Goal: Connect with others: Find contact information

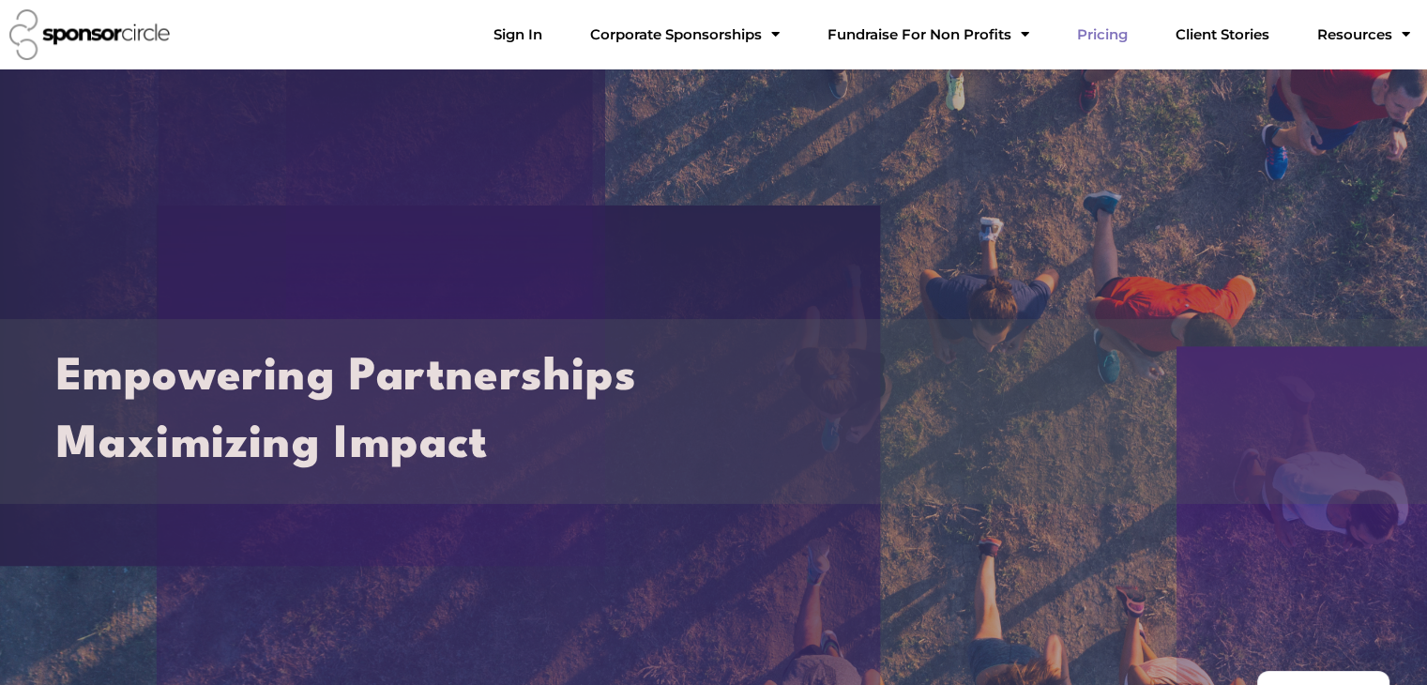
click at [1133, 38] on link "Pricing" at bounding box center [1102, 35] width 81 height 38
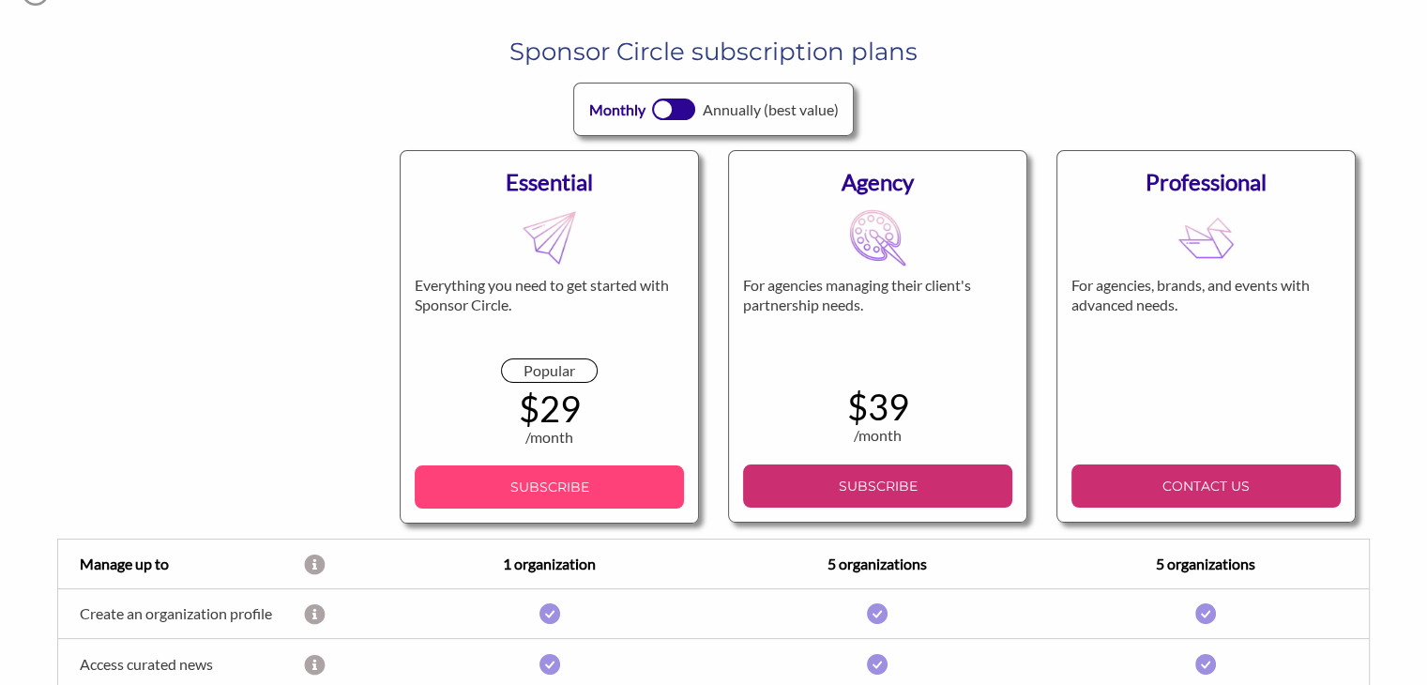
scroll to position [98, 0]
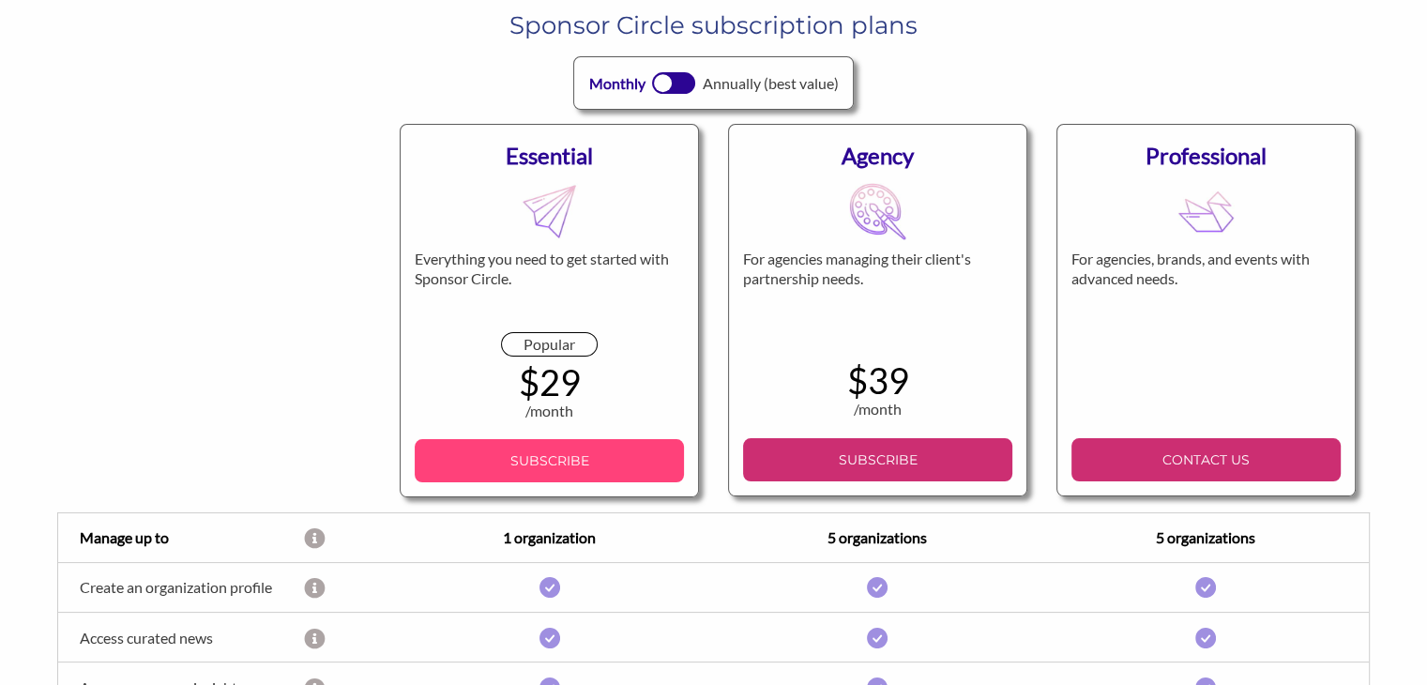
click at [539, 475] on p "SUBSCRIBE" at bounding box center [549, 461] width 254 height 28
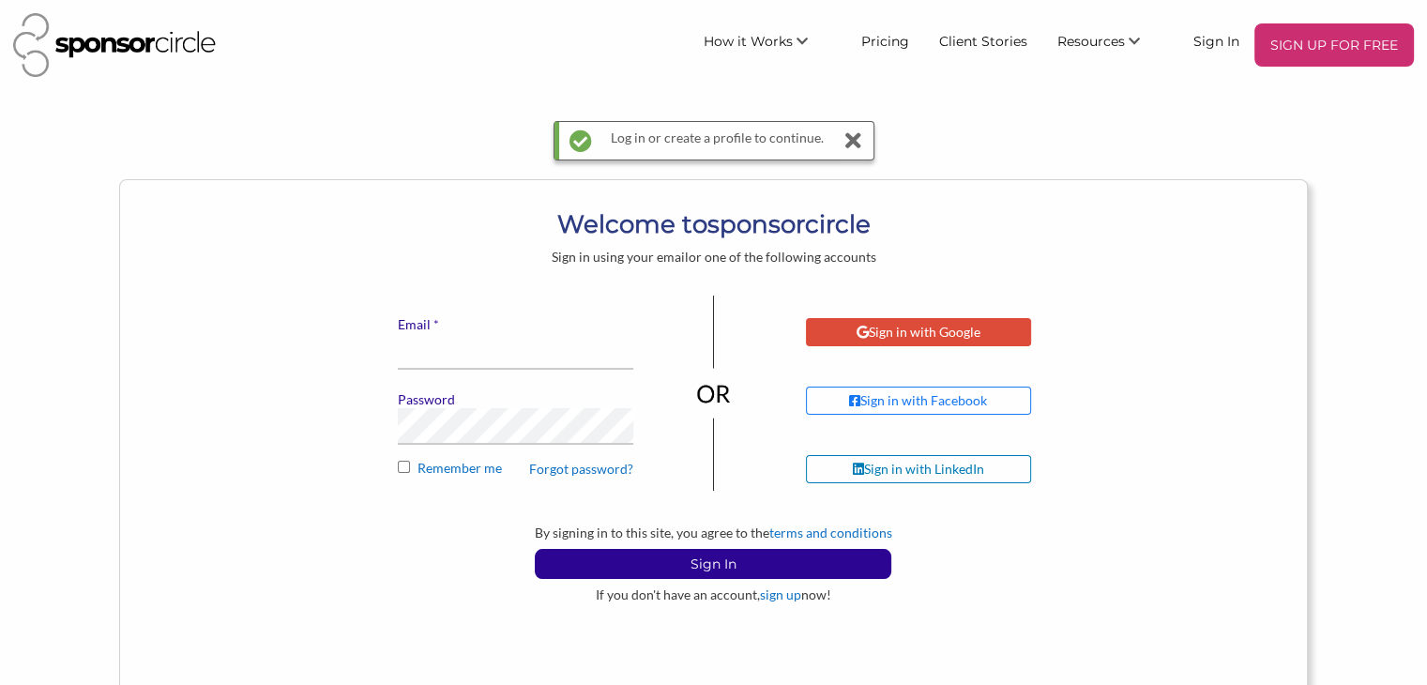
click at [951, 327] on div "Sign in with Google" at bounding box center [919, 332] width 124 height 17
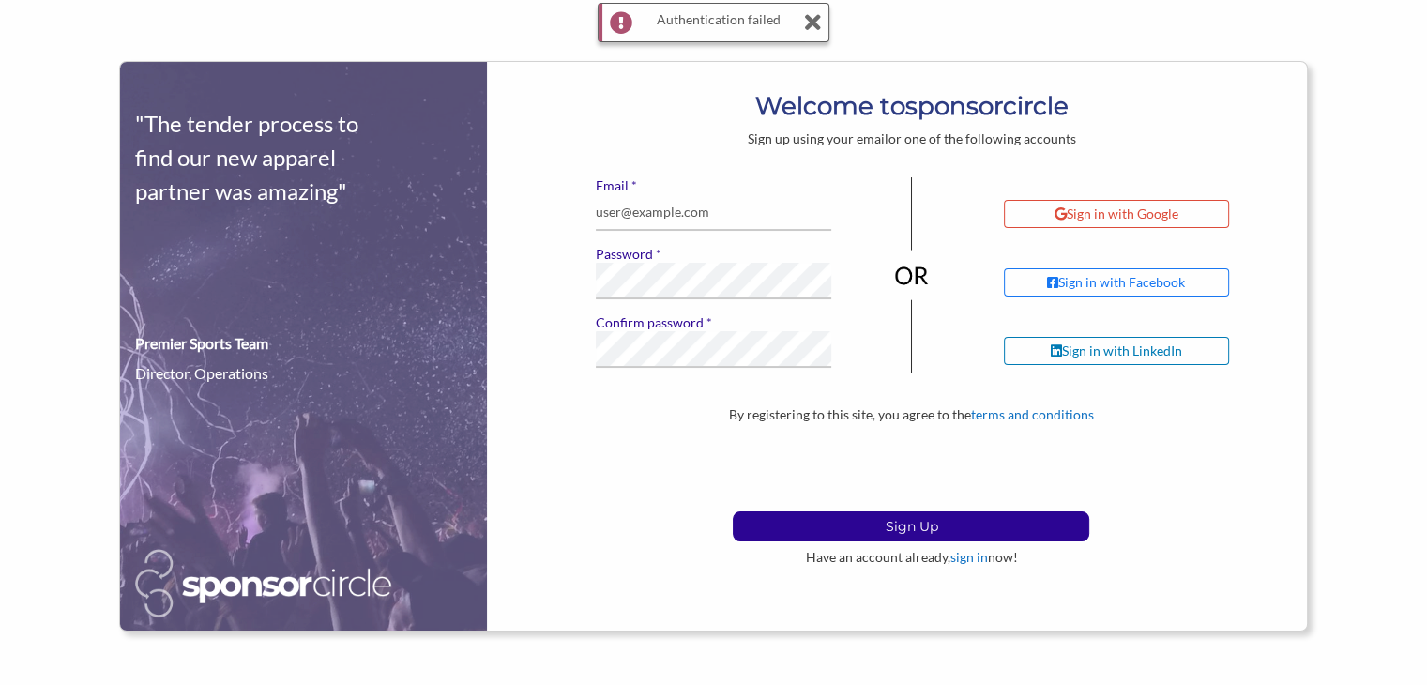
scroll to position [120, 0]
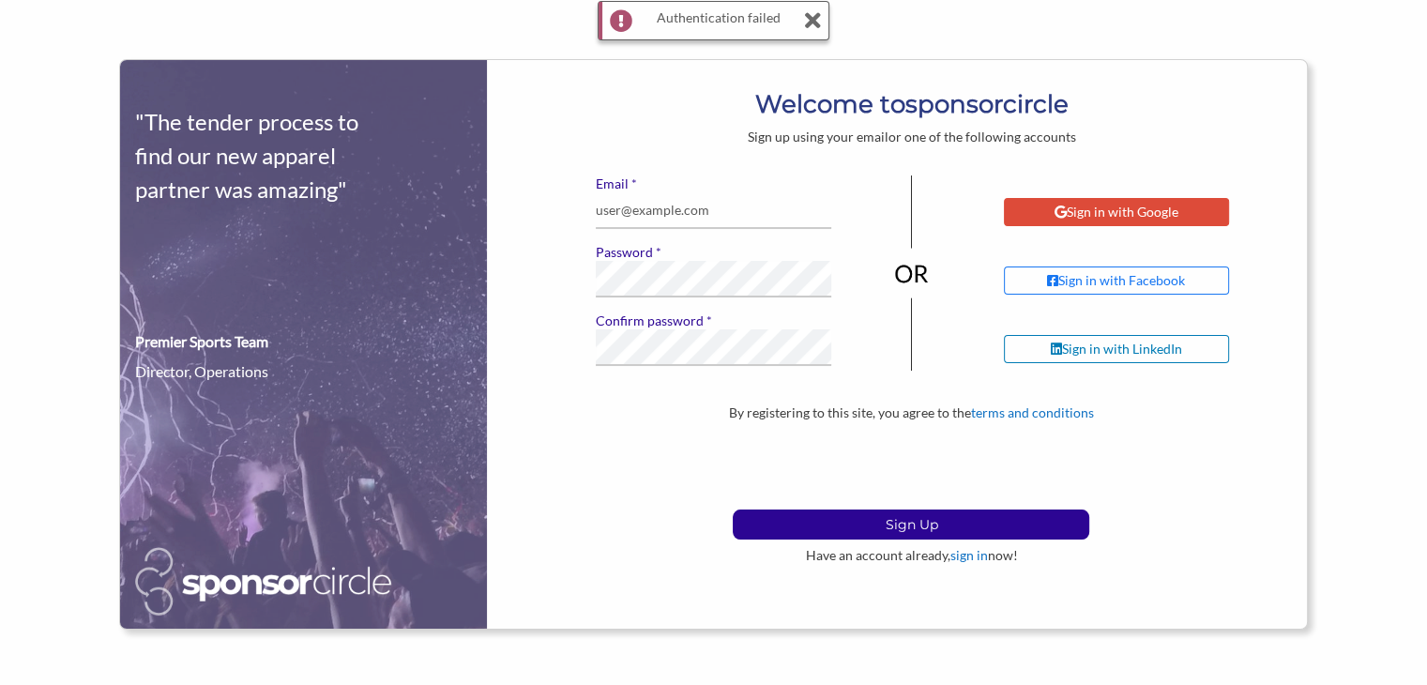
click at [1085, 219] on div "Sign in with Google" at bounding box center [1117, 212] width 124 height 17
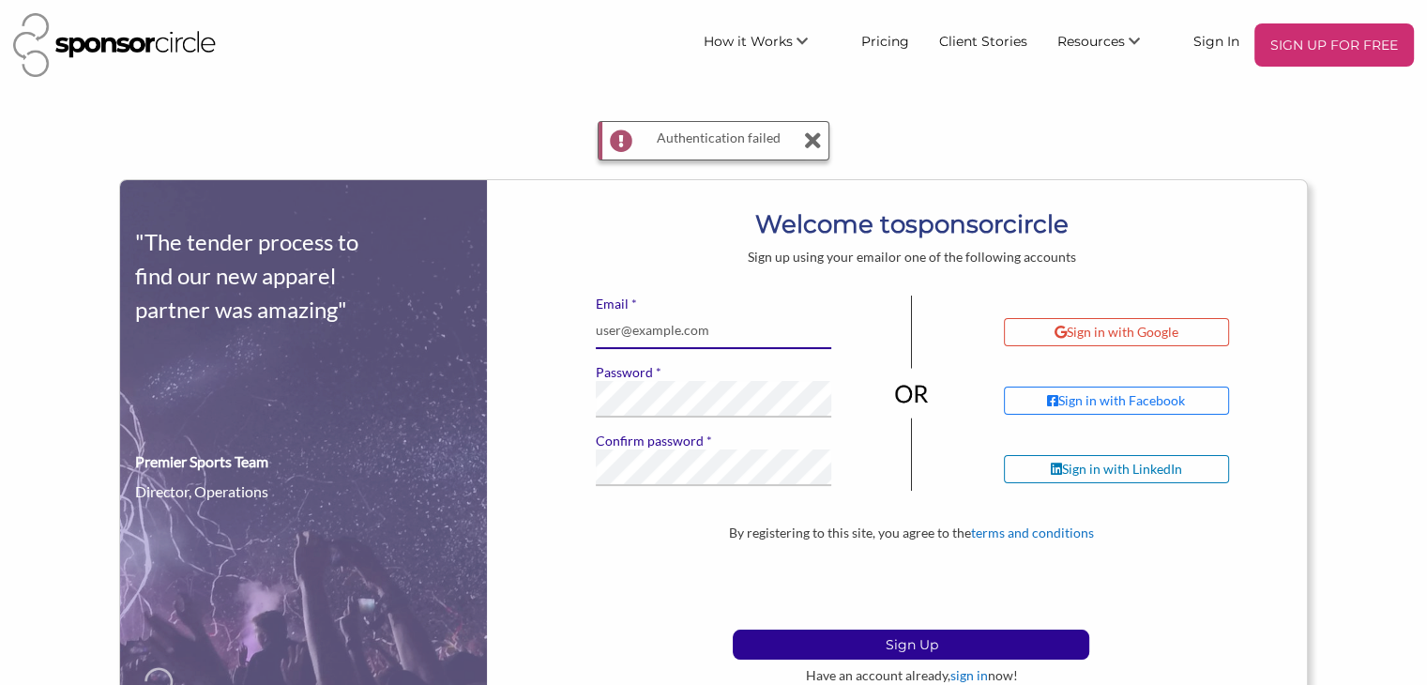
click at [664, 339] on input "* Email" at bounding box center [714, 330] width 236 height 37
type input "wjlcaruana@gmail.com"
click at [733, 630] on button "Sign Up" at bounding box center [911, 645] width 357 height 30
click at [631, 325] on input "* Email" at bounding box center [714, 330] width 236 height 37
type input "wjlcaruana@gmail.com"
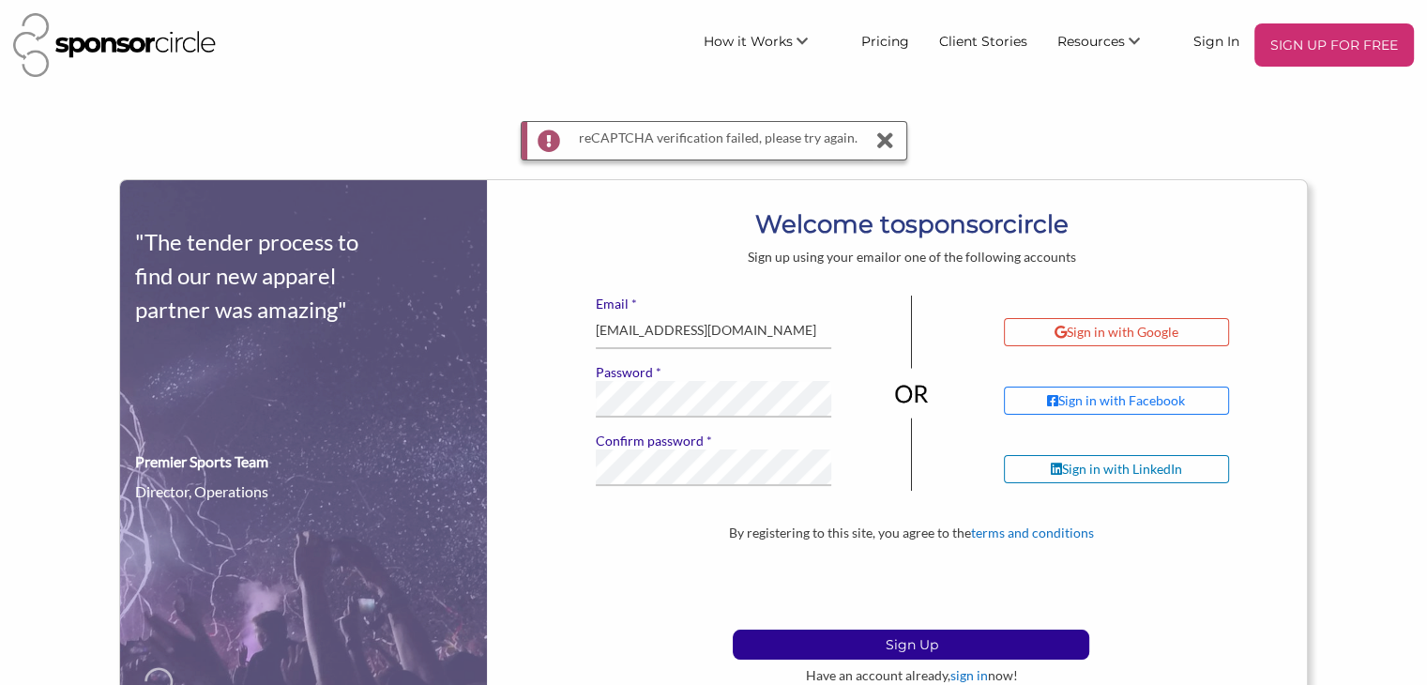
click at [646, 418] on div "* Email wjlcaruana@gmail.com * Password * Confirm password If you see this, lea…" at bounding box center [714, 399] width 264 height 206
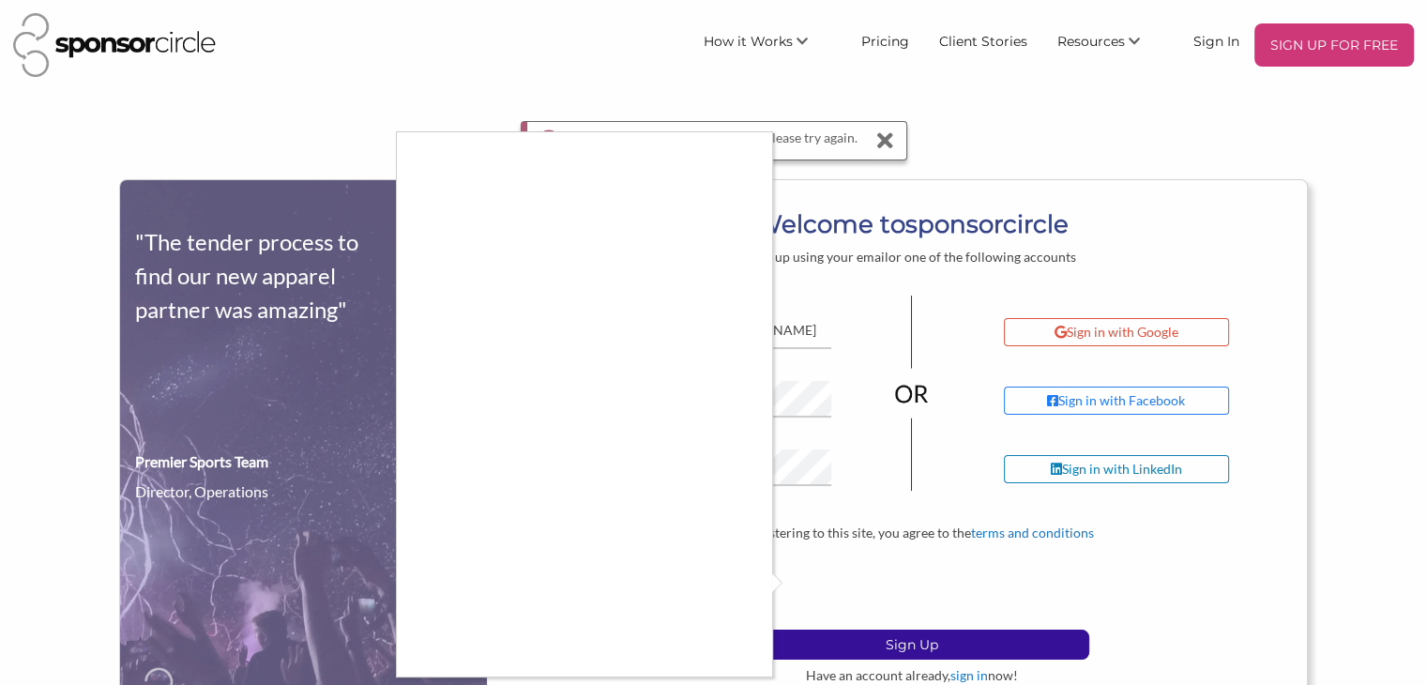
click at [792, 582] on div at bounding box center [713, 342] width 1427 height 685
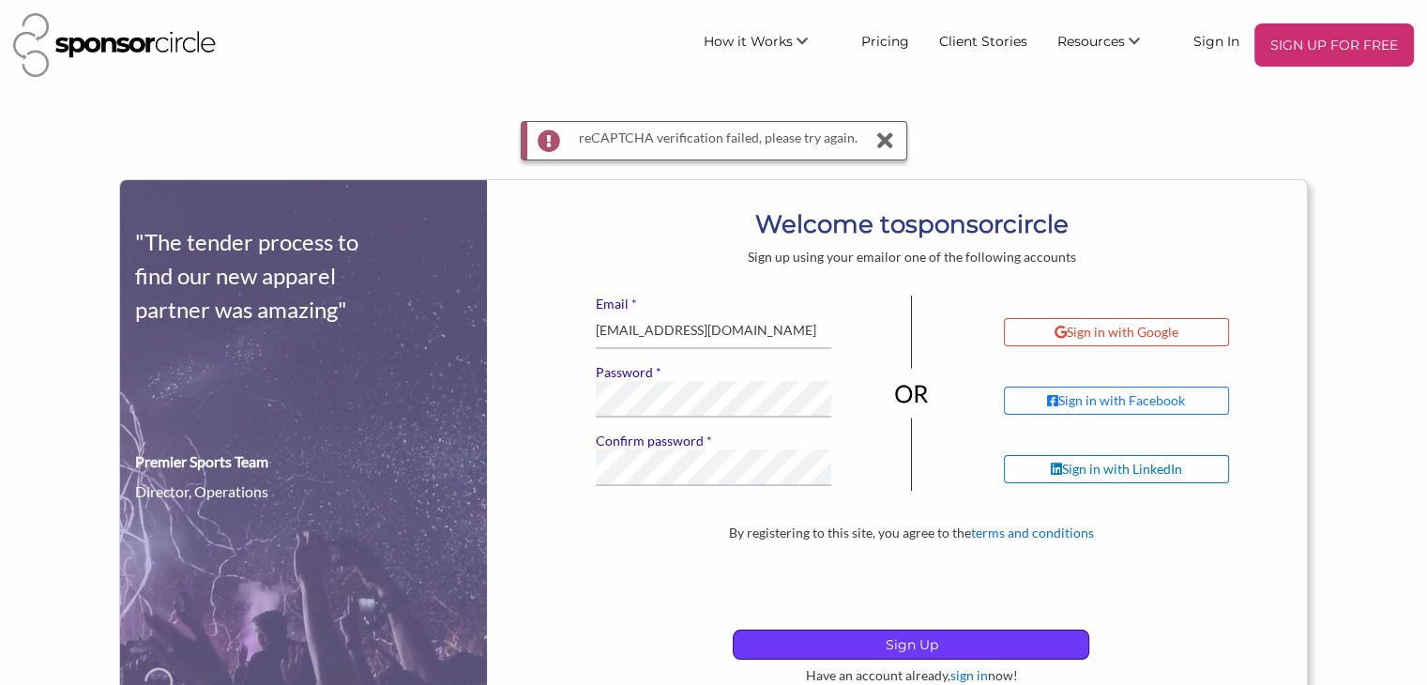
click at [801, 633] on p "Sign Up" at bounding box center [911, 645] width 355 height 28
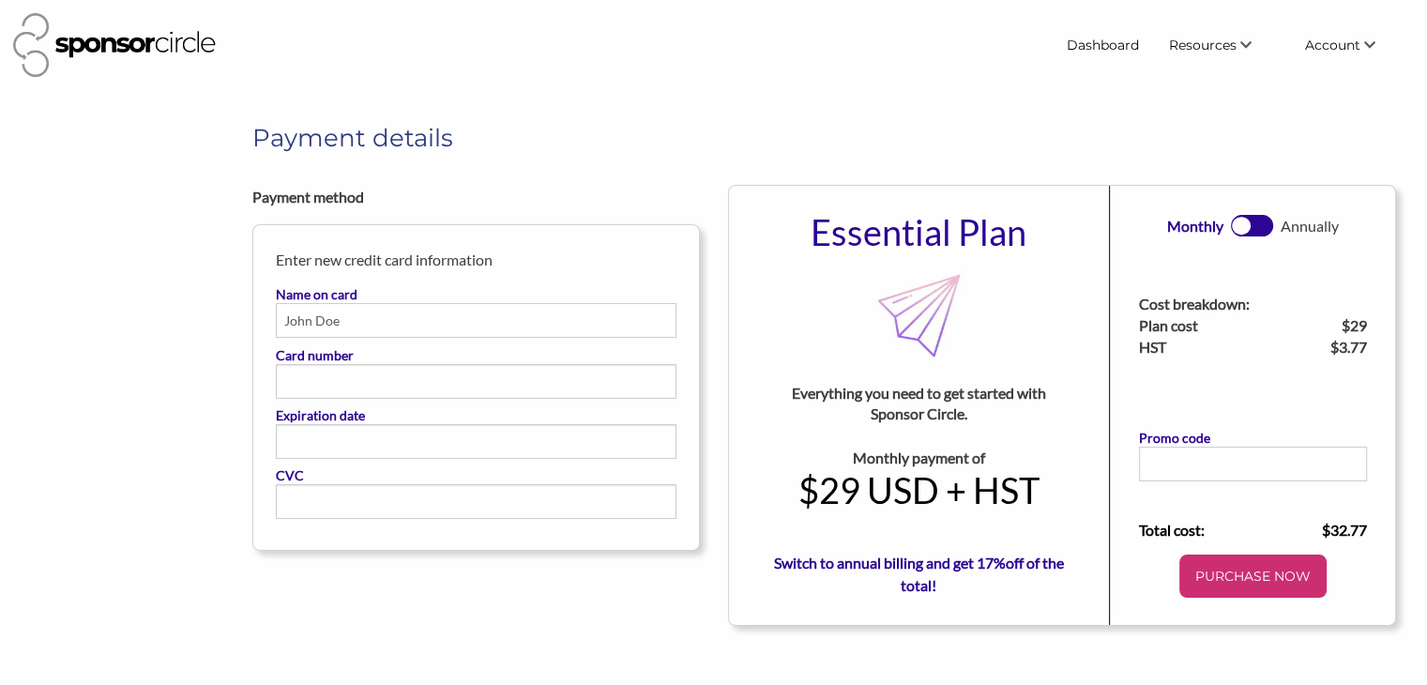
click at [402, 317] on input "Name on card" at bounding box center [476, 320] width 401 height 35
click at [341, 450] on div at bounding box center [476, 441] width 401 height 35
click at [341, 433] on input "Expiration date" at bounding box center [476, 433] width 384 height 1
click at [1243, 583] on p "PURCHASE NOW" at bounding box center [1253, 576] width 132 height 28
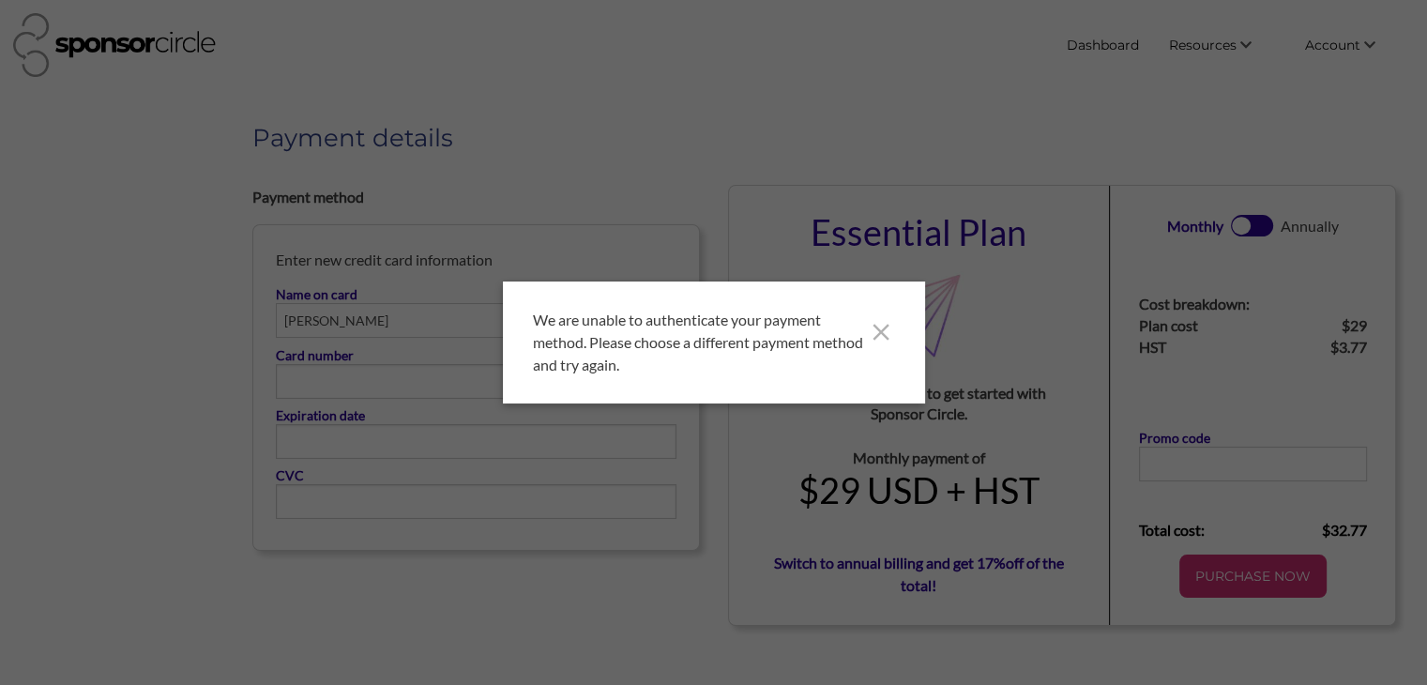
click at [879, 328] on icon at bounding box center [881, 332] width 28 height 28
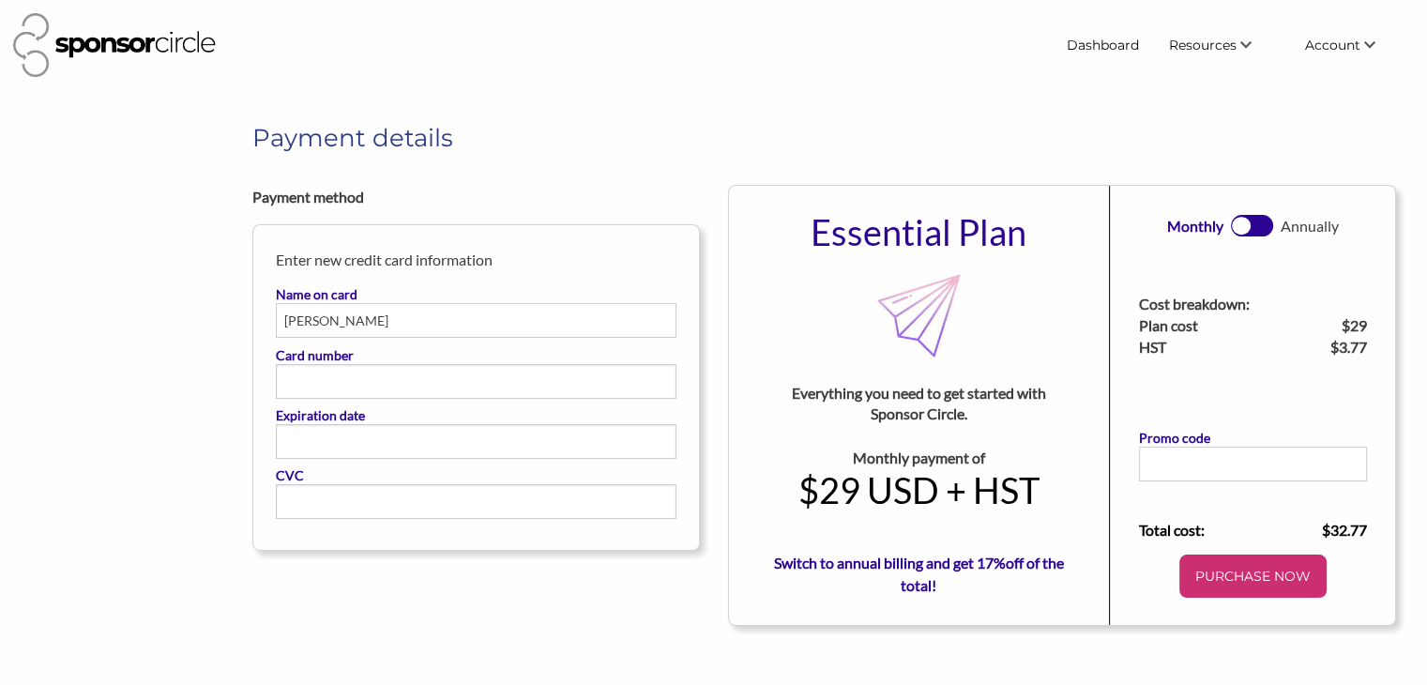
click at [306, 324] on input "Will Caruana" at bounding box center [476, 320] width 401 height 35
type input "William Caruana"
click at [1267, 585] on p "PURCHASE NOW" at bounding box center [1253, 576] width 132 height 28
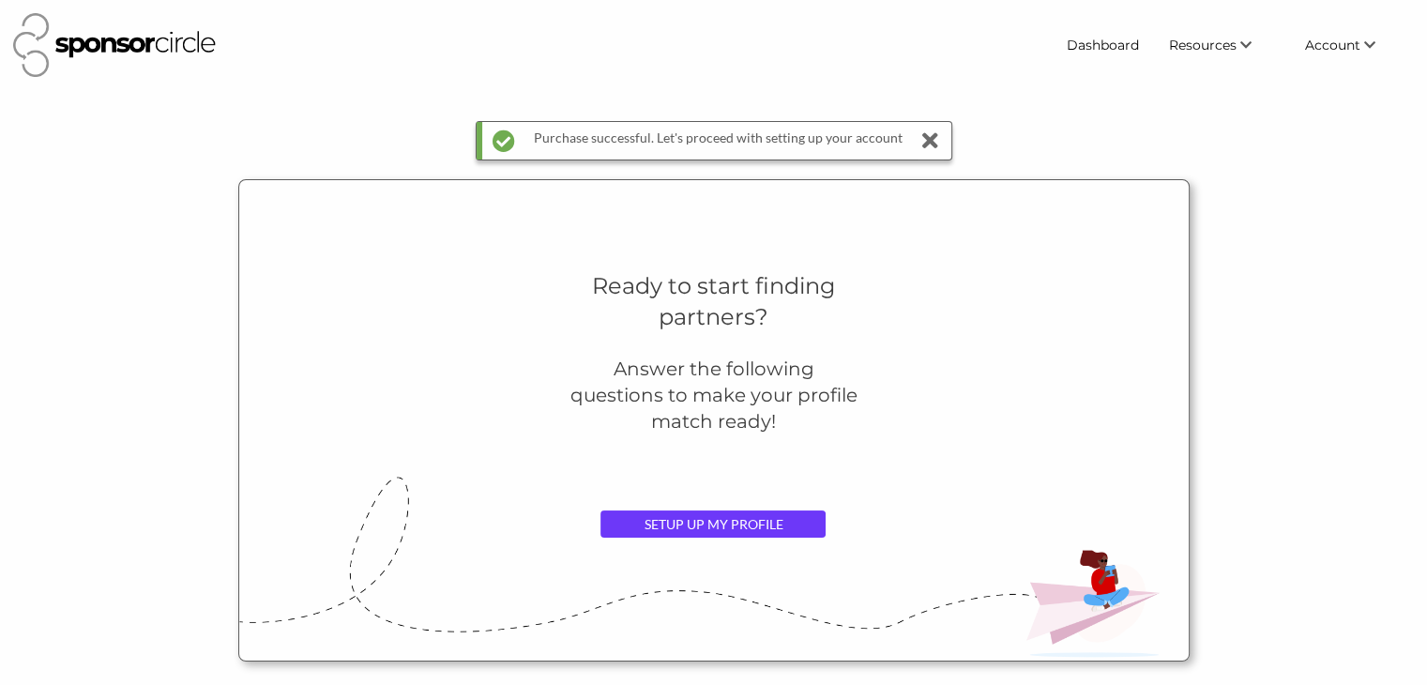
click at [703, 522] on link "SETUP UP MY PROFILE" at bounding box center [712, 524] width 225 height 28
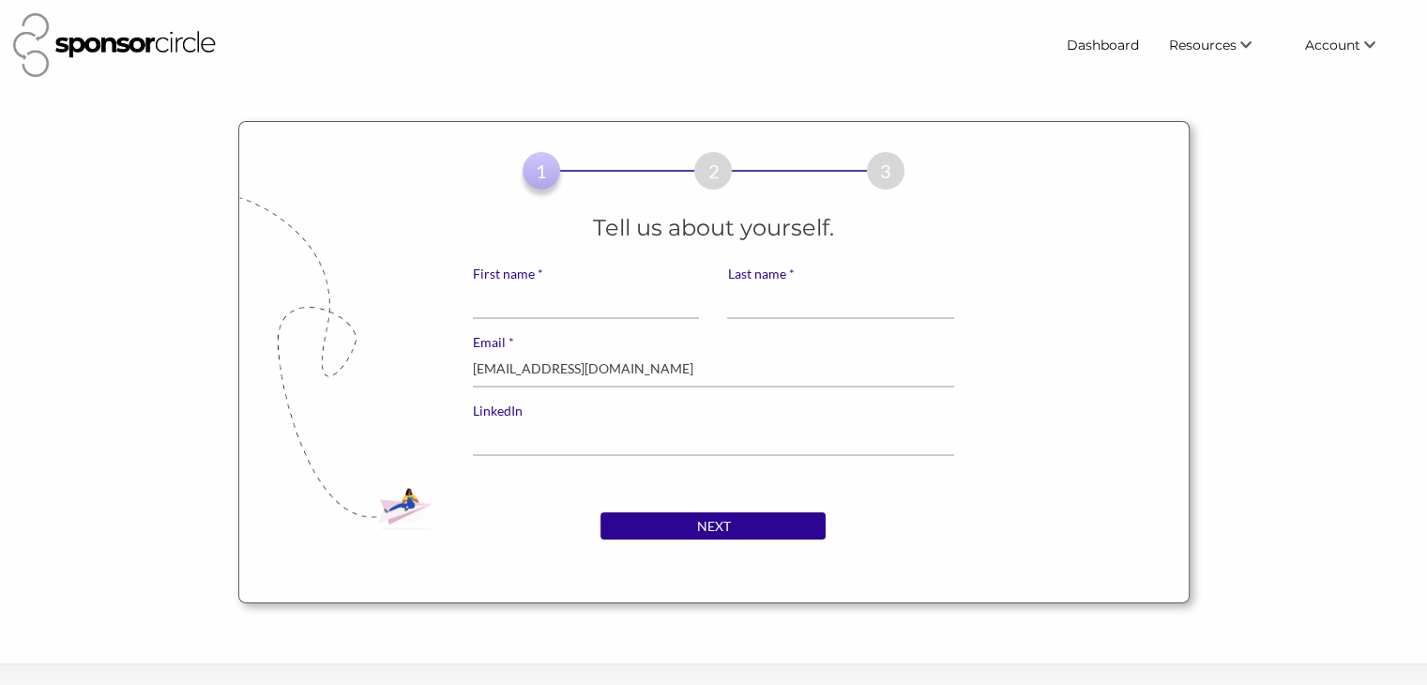
click at [571, 296] on input "* First name" at bounding box center [586, 300] width 226 height 37
type input "Will"
click at [797, 314] on input "* Last name" at bounding box center [840, 300] width 226 height 37
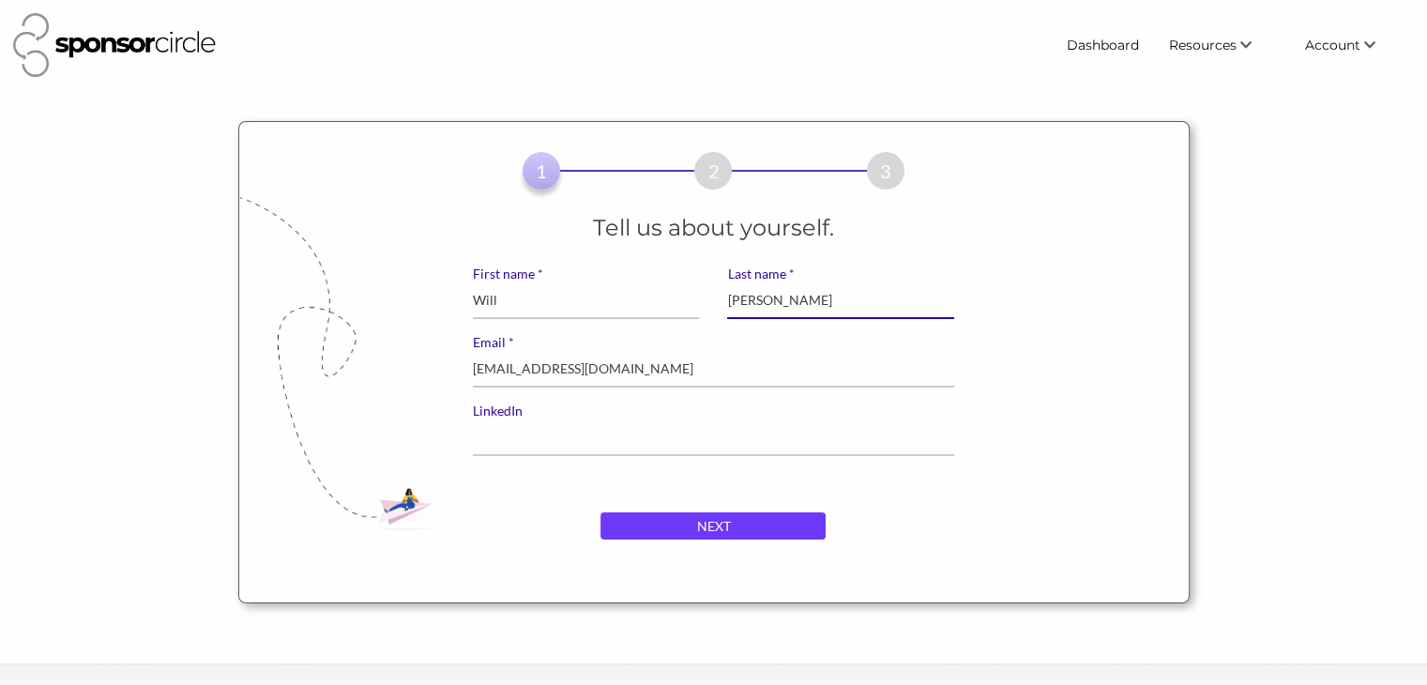
type input "[PERSON_NAME]"
click at [714, 528] on input "NEXT" at bounding box center [712, 526] width 225 height 28
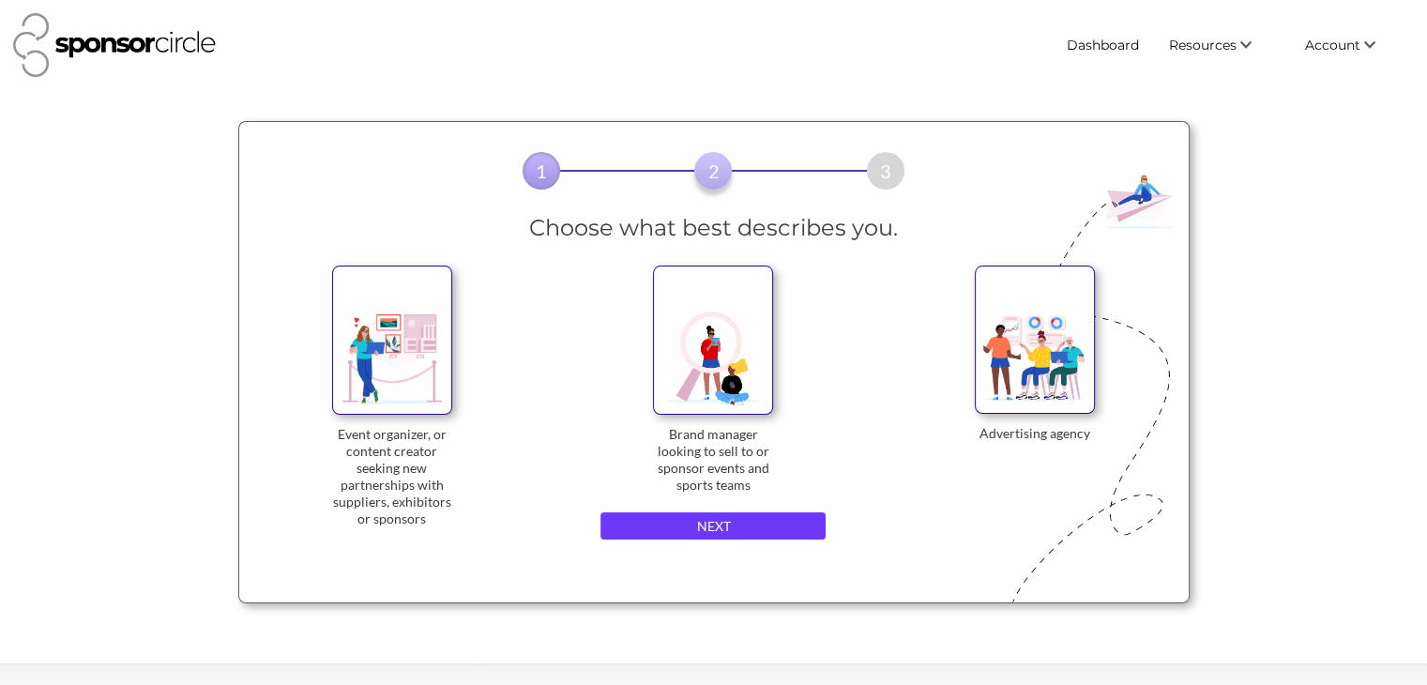
click at [714, 528] on input "NEXT" at bounding box center [712, 526] width 225 height 28
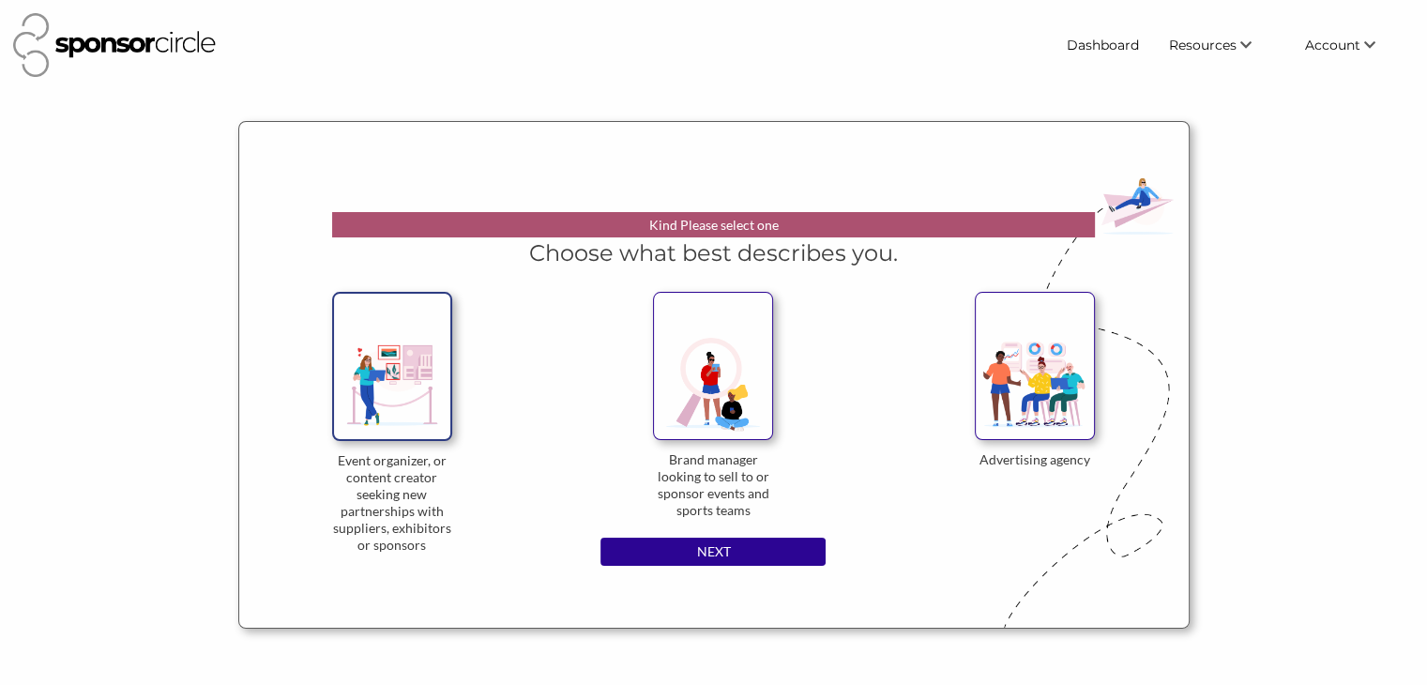
click at [411, 391] on img at bounding box center [392, 366] width 120 height 149
click at [0, 0] on input "Event organizer, or content creator seeking new partnerships with suppliers, ex…" at bounding box center [0, 0] width 0 height 0
click at [702, 555] on input "NEXT" at bounding box center [712, 552] width 225 height 28
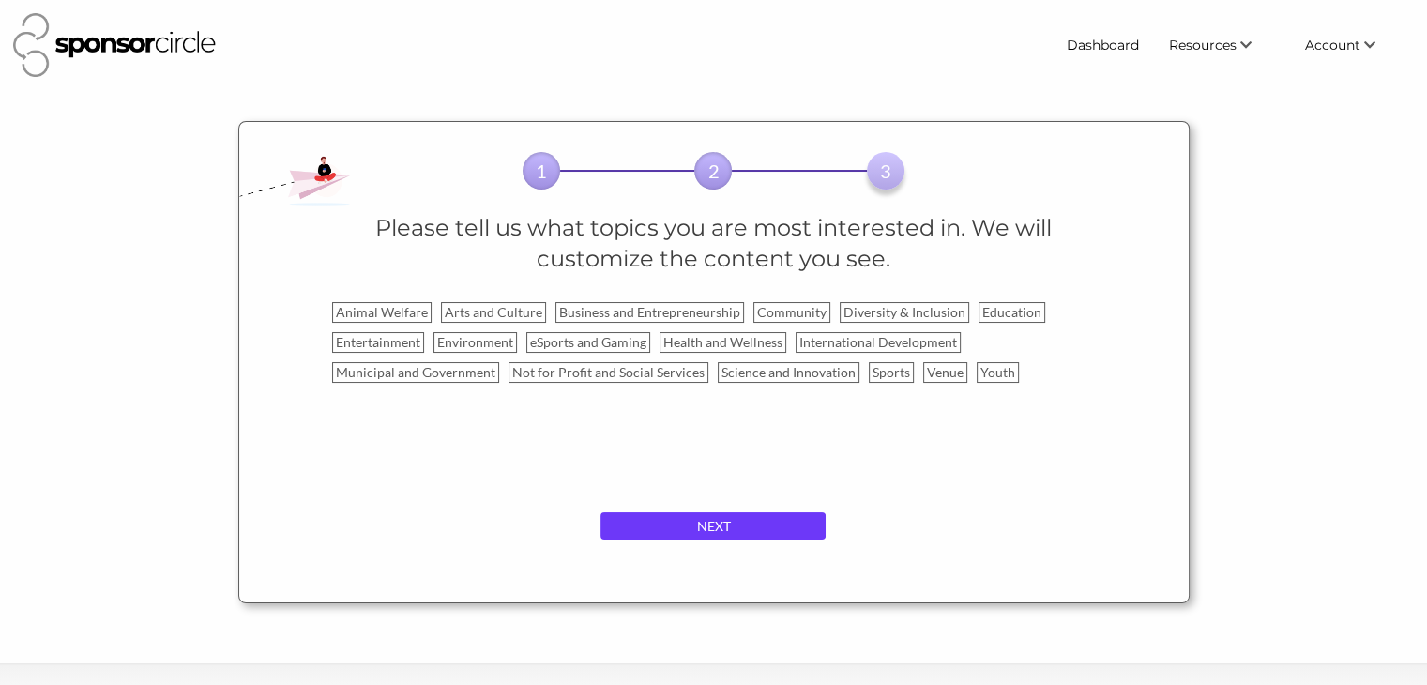
click at [713, 522] on input "NEXT" at bounding box center [712, 526] width 225 height 28
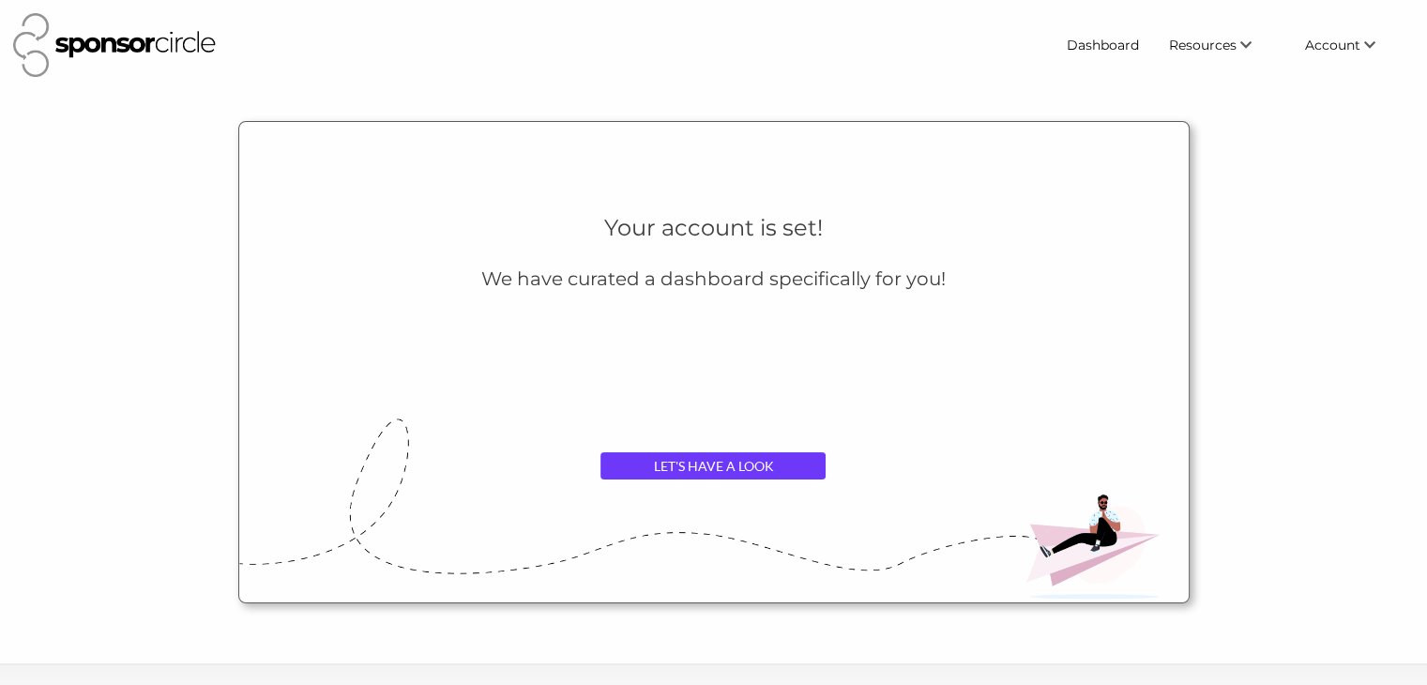
click at [729, 478] on link "LET'S HAVE A LOOK" at bounding box center [712, 466] width 225 height 28
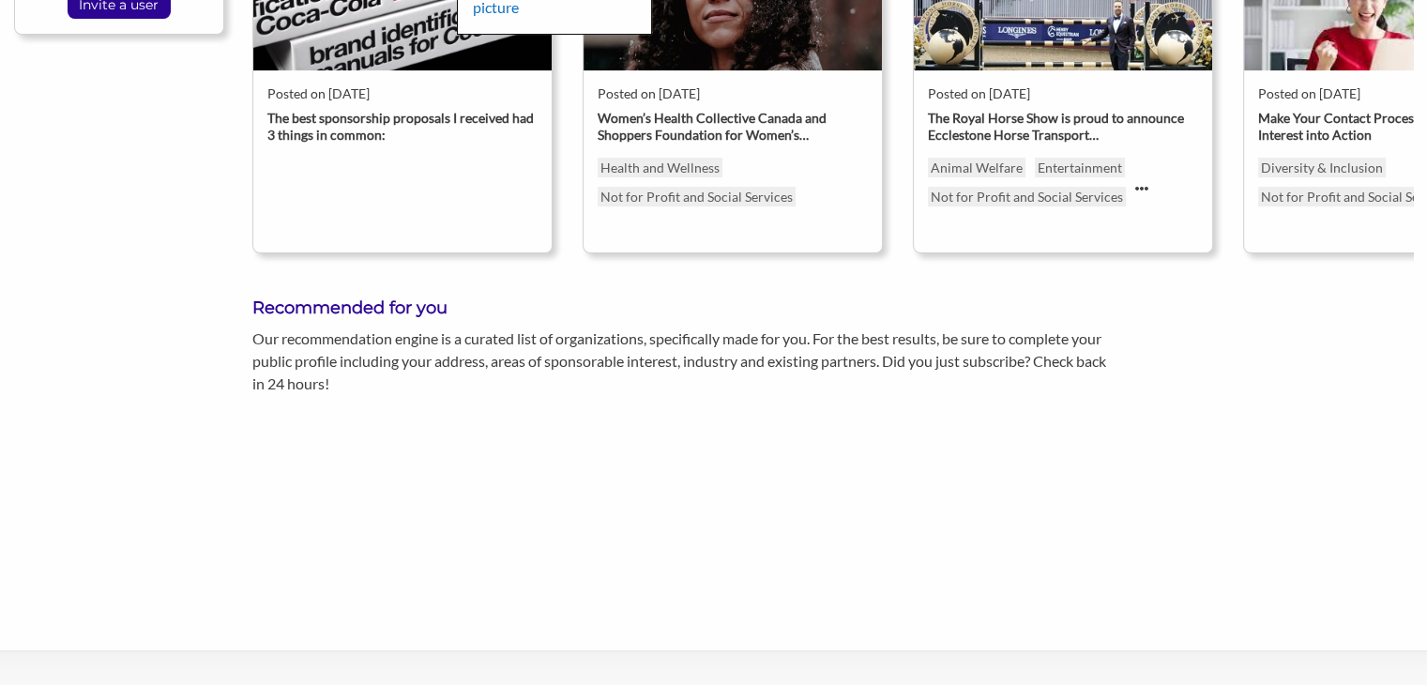
scroll to position [606, 0]
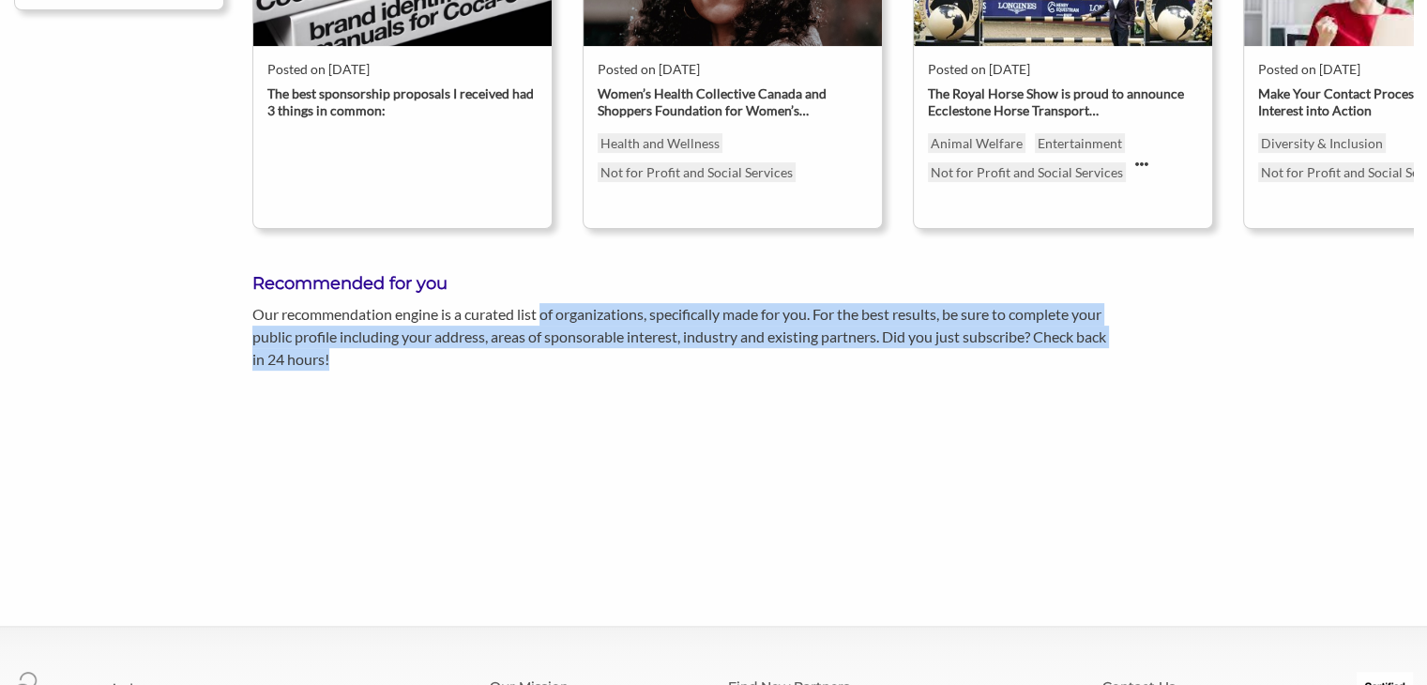
drag, startPoint x: 543, startPoint y: 267, endPoint x: 539, endPoint y: 327, distance: 59.3
click at [539, 327] on div "Our recommendation engine is a curated list of organizations, specifically made…" at bounding box center [684, 337] width 892 height 68
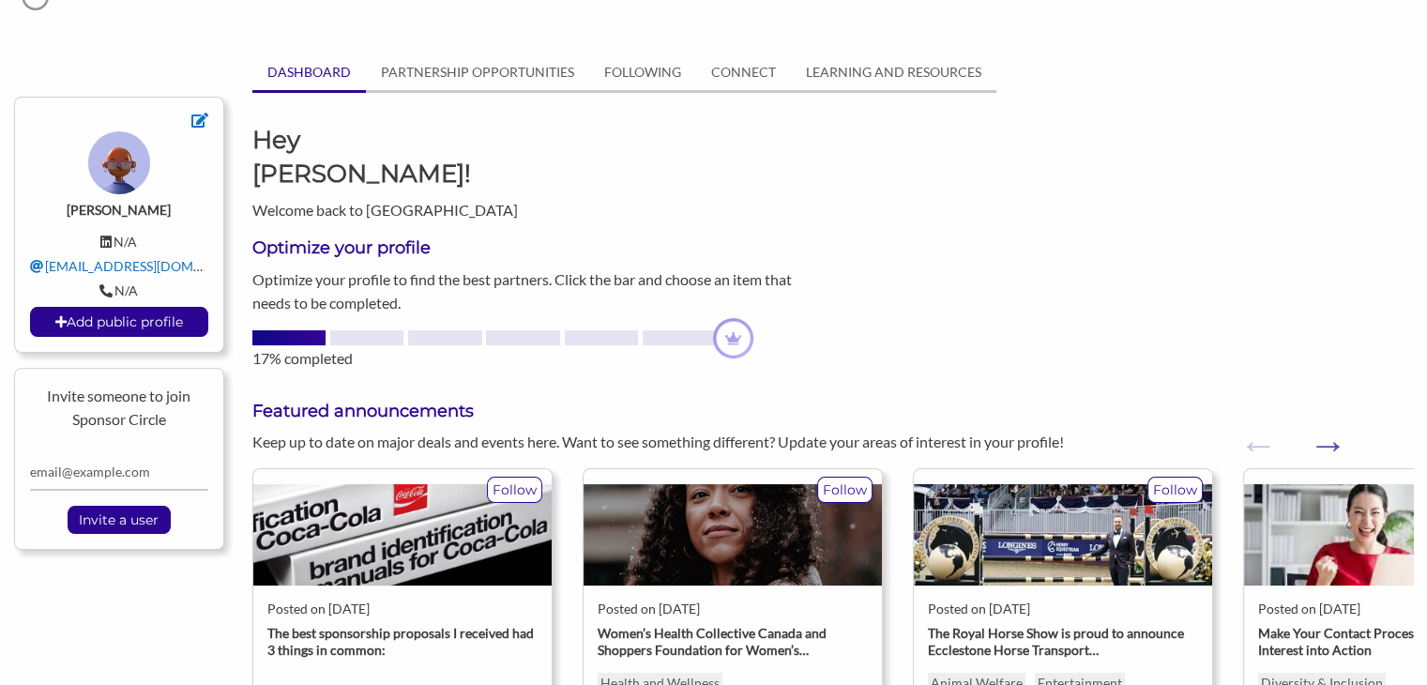
scroll to position [0, 0]
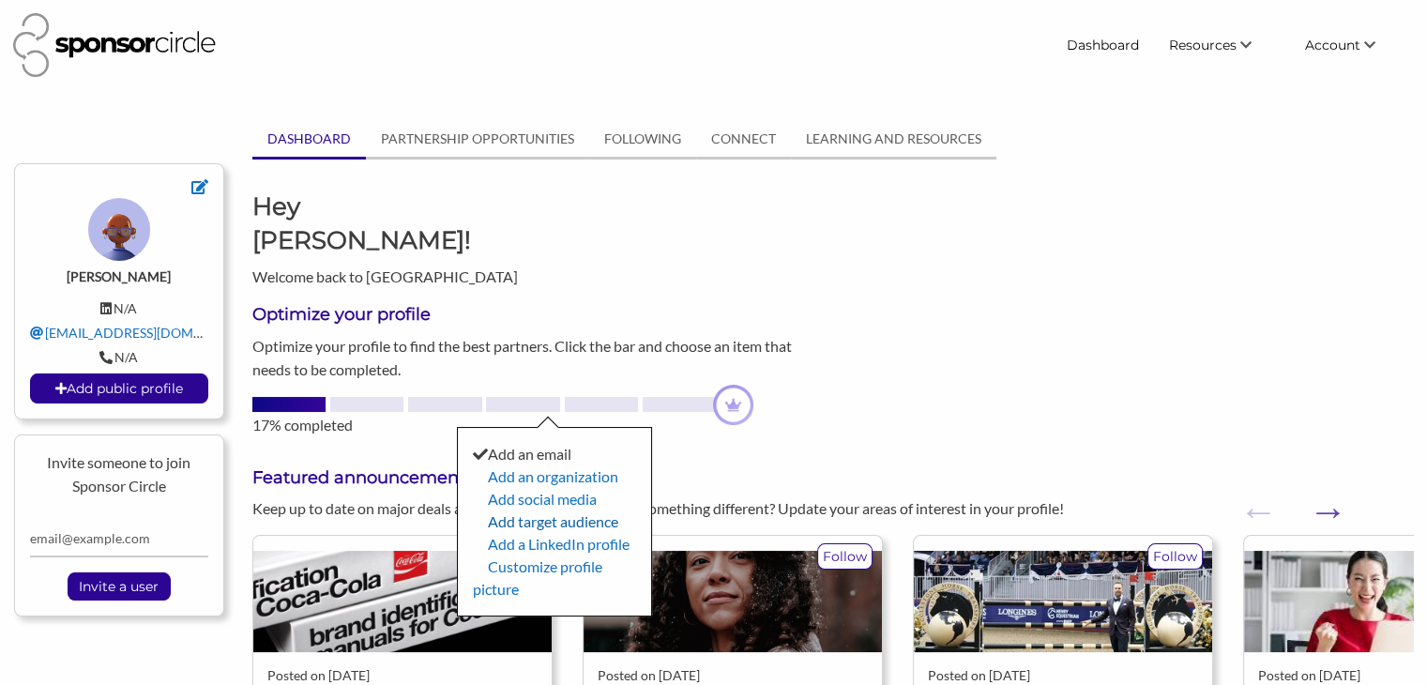
click at [543, 512] on link "Add target audience" at bounding box center [553, 521] width 130 height 18
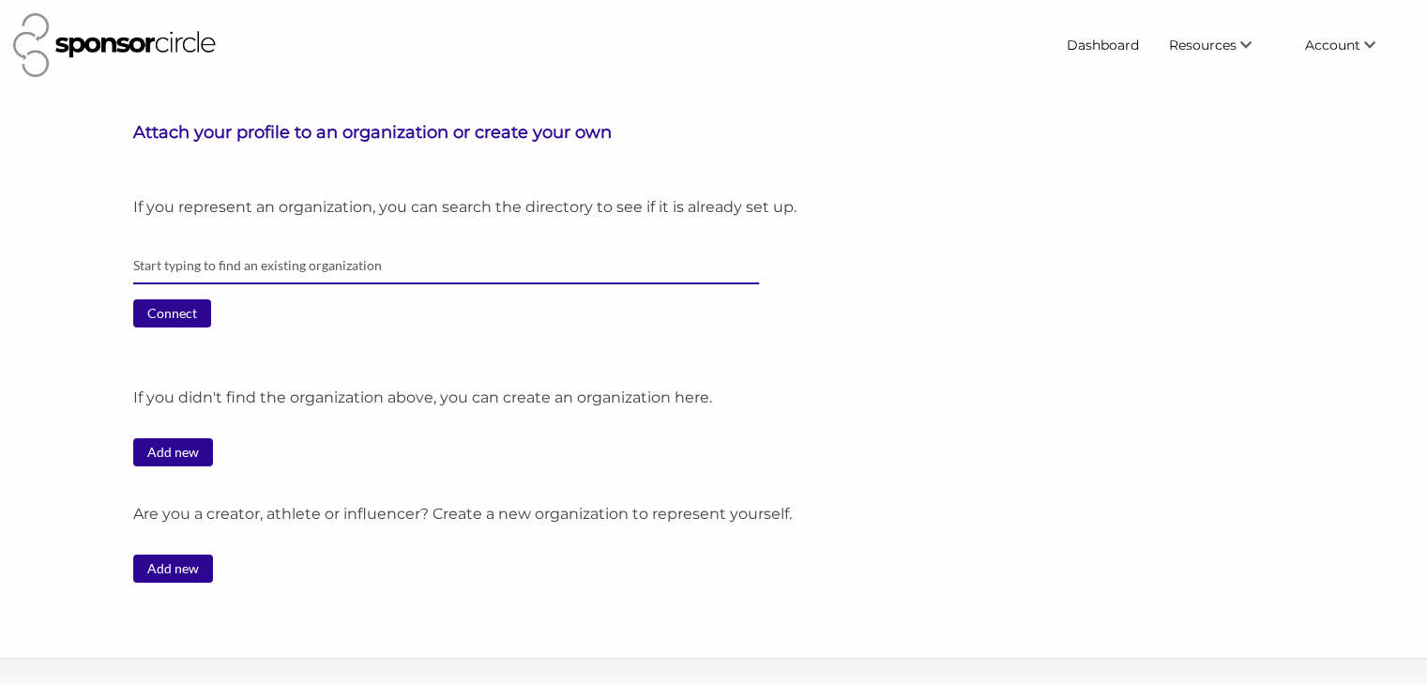
click at [186, 277] on input "text" at bounding box center [446, 266] width 626 height 37
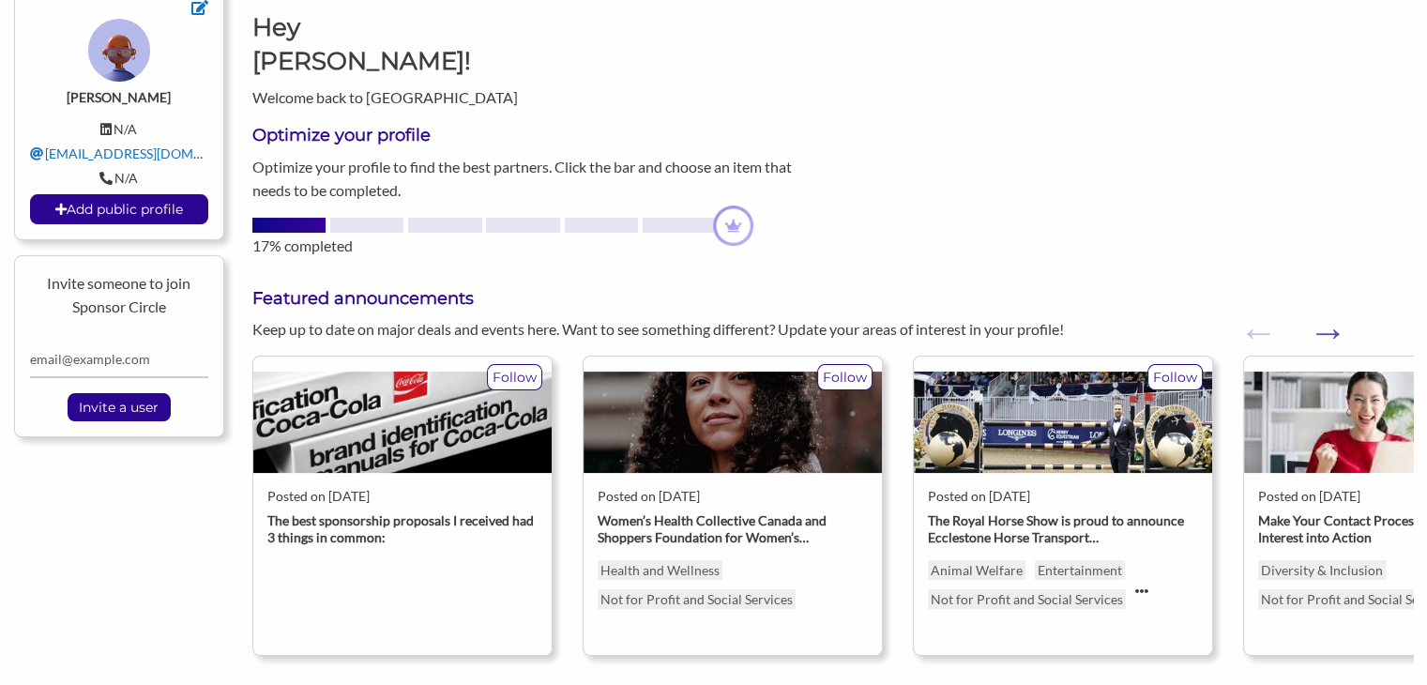
scroll to position [75, 0]
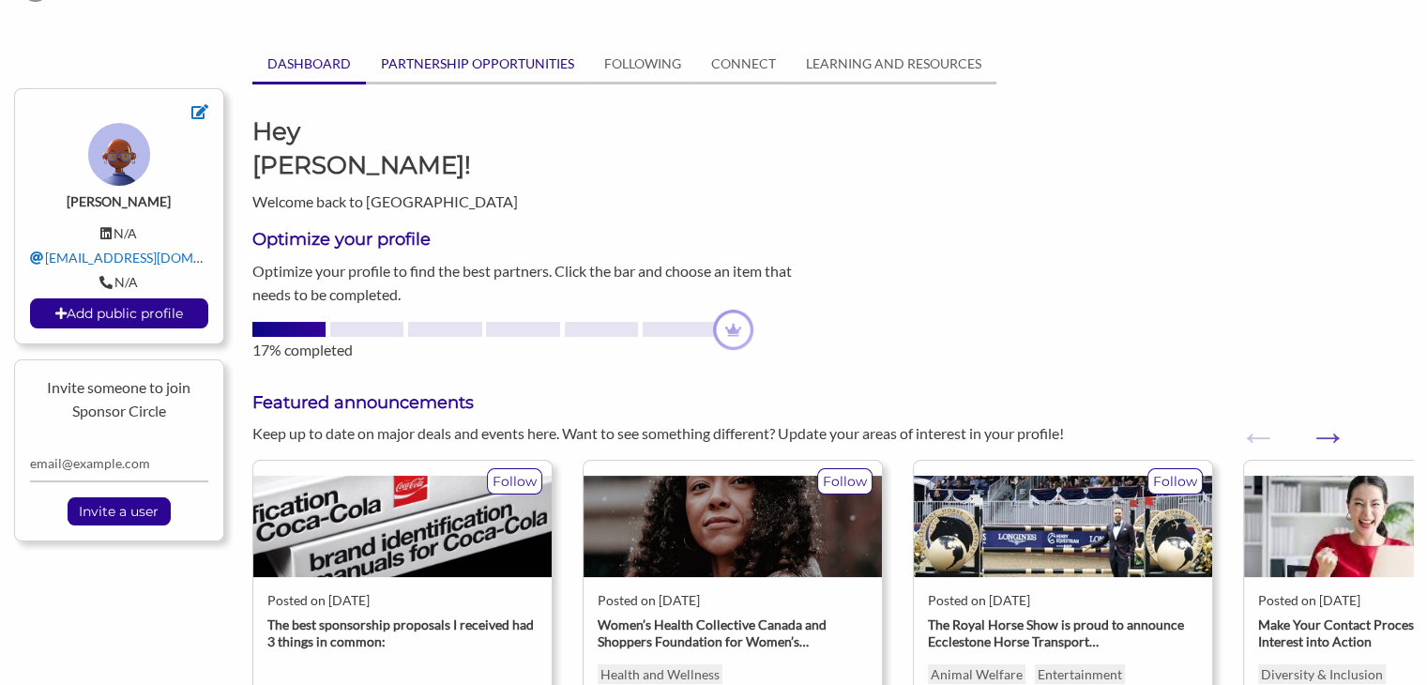
click at [479, 75] on link "PARTNERSHIP OPPORTUNITIES" at bounding box center [477, 64] width 223 height 36
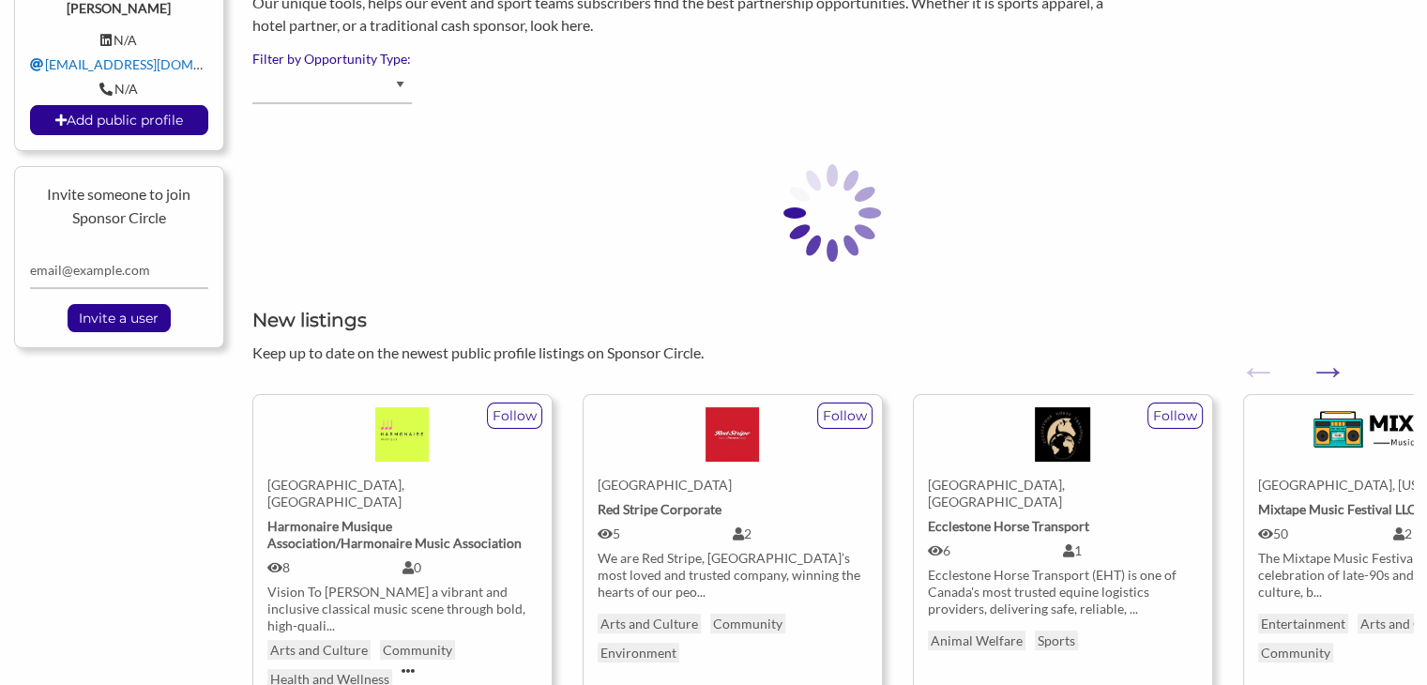
scroll to position [0, 0]
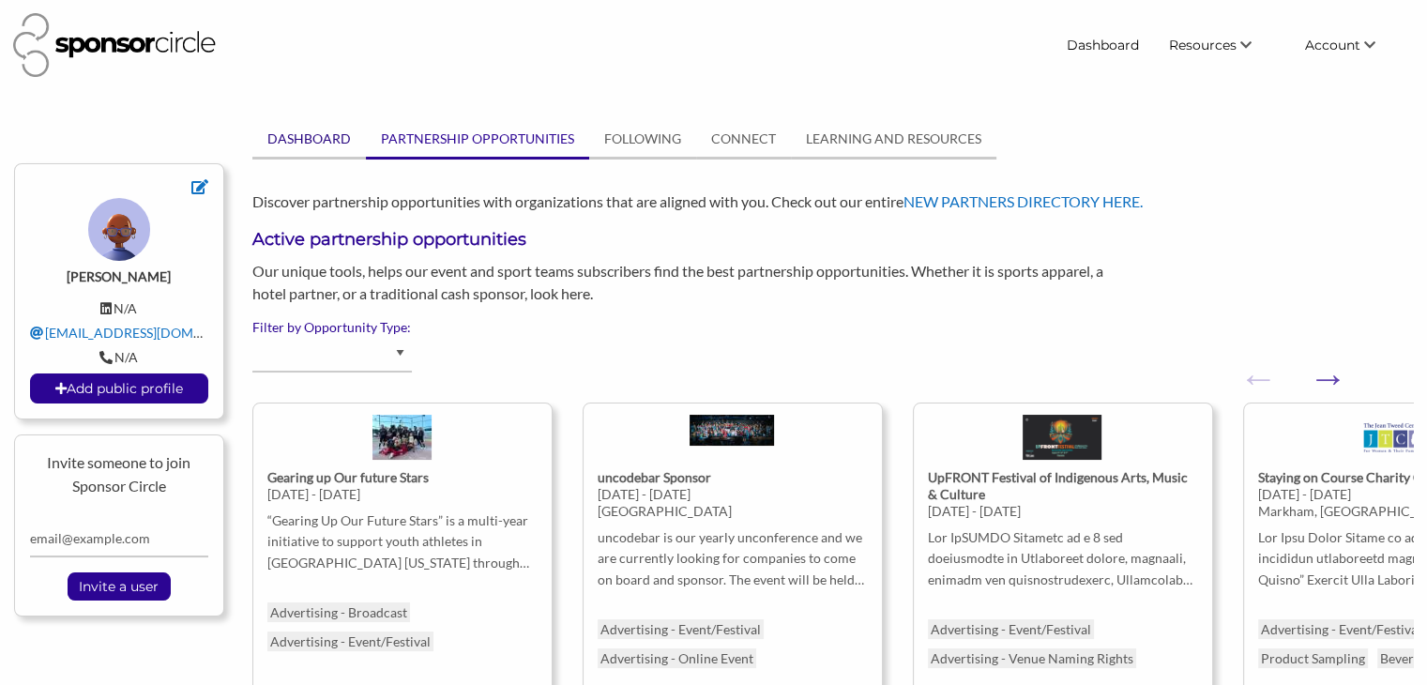
click at [294, 145] on link "DASHBOARD" at bounding box center [309, 139] width 114 height 36
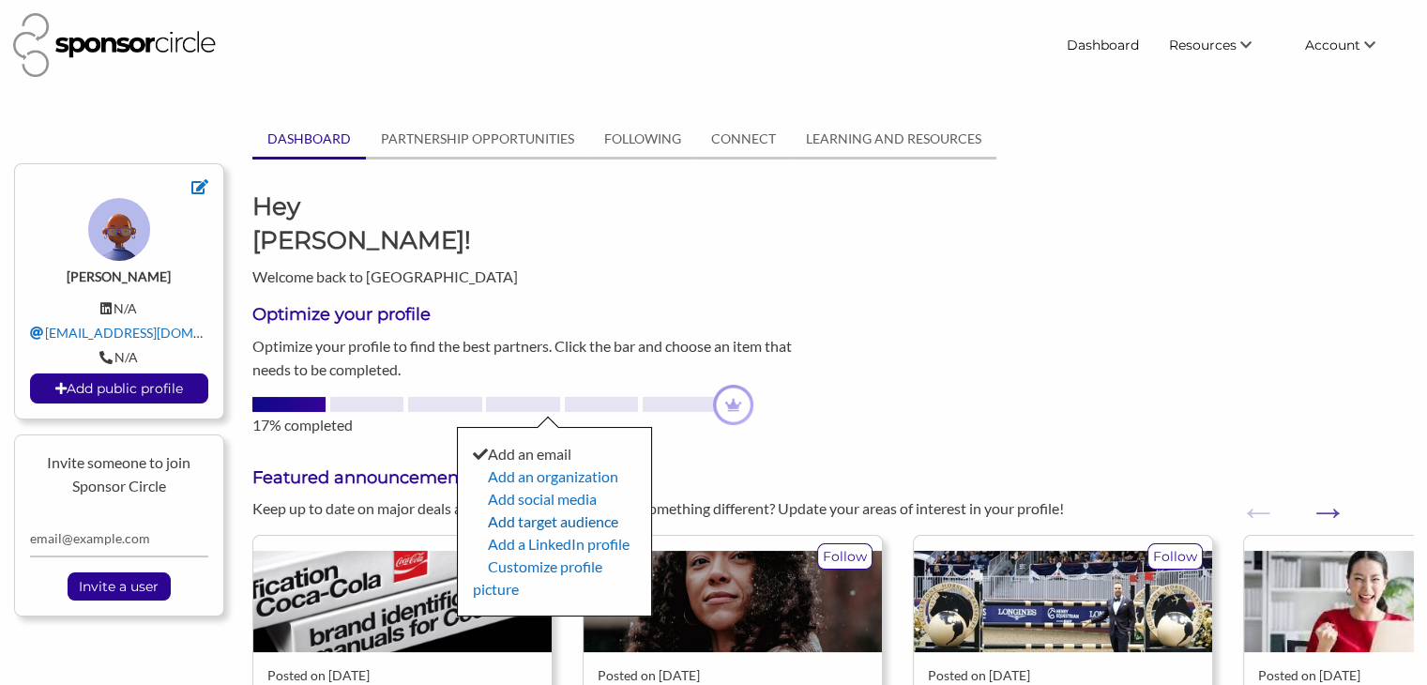
click at [559, 512] on link "Add target audience" at bounding box center [553, 521] width 130 height 18
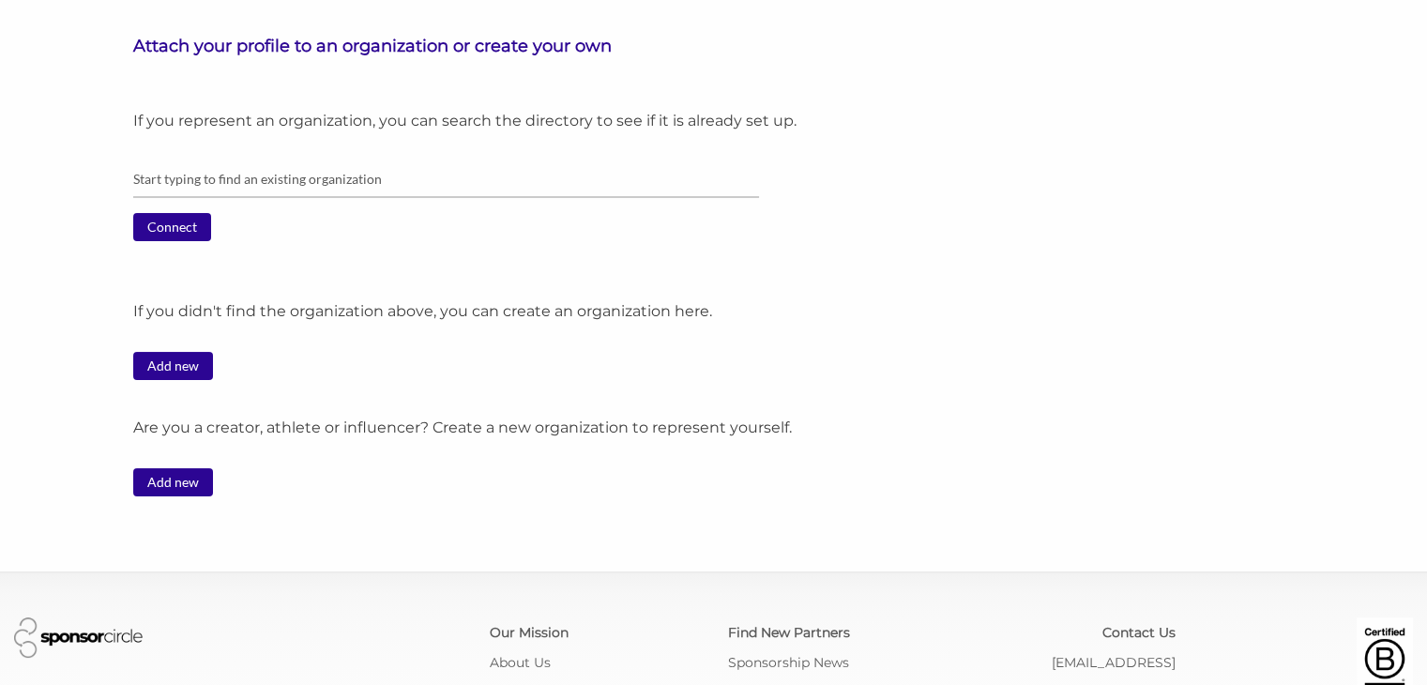
scroll to position [96, 0]
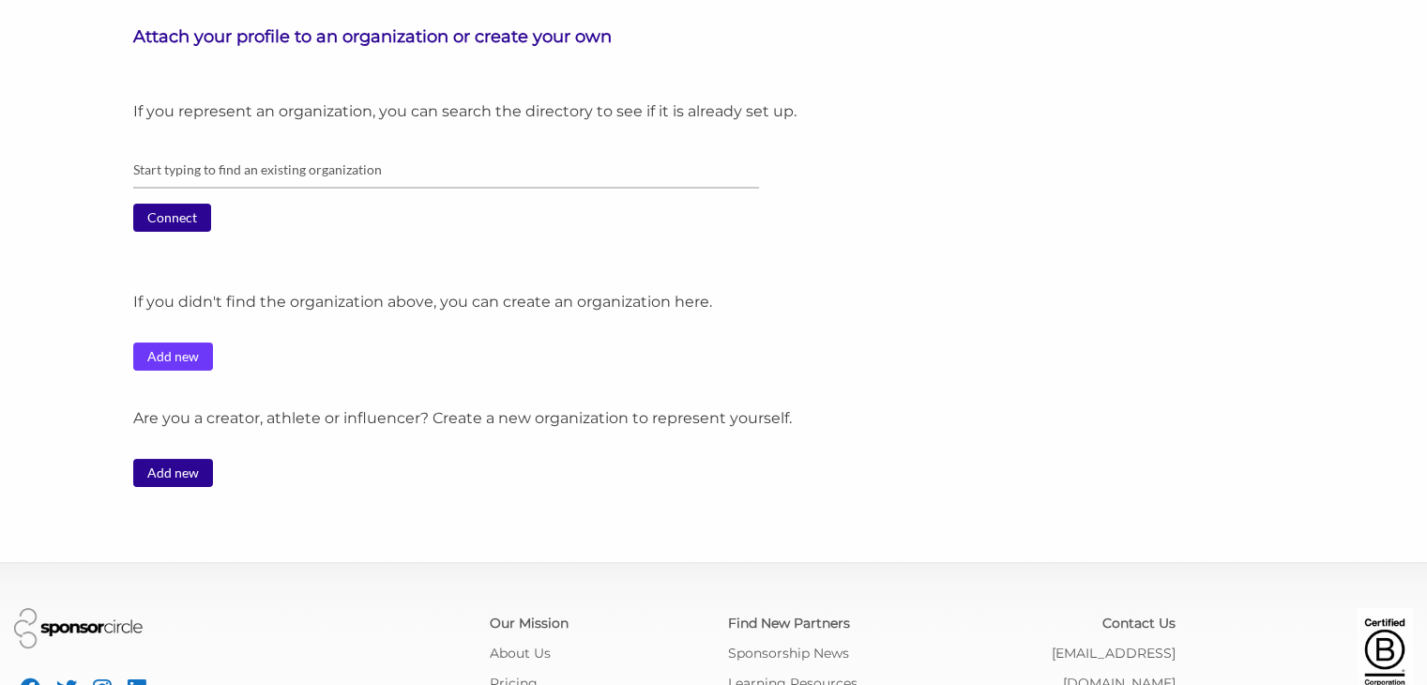
click at [174, 357] on link "Add new" at bounding box center [173, 356] width 80 height 28
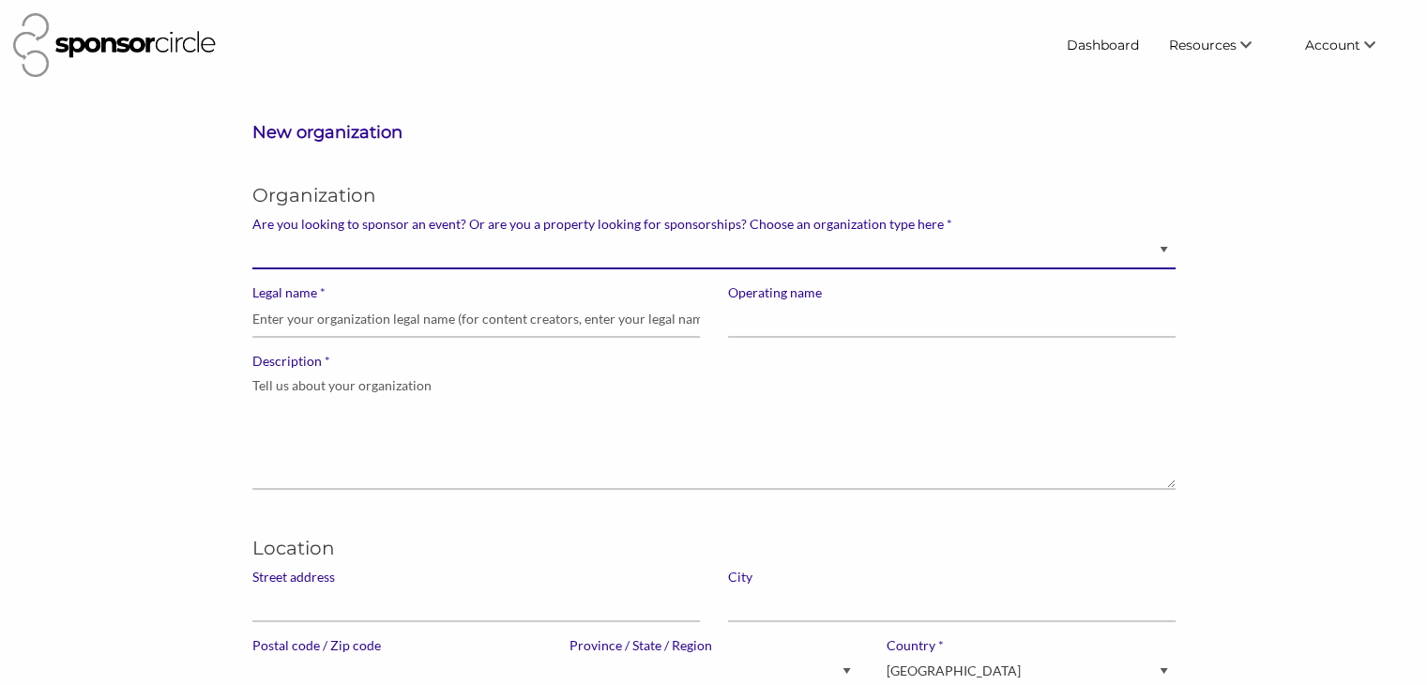
drag, startPoint x: 20, startPoint y: 1, endPoint x: 355, endPoint y: 268, distance: 428.6
click at [355, 268] on select "Brand manager looking to sell to or sponsor events and sports teams Event organ…" at bounding box center [713, 251] width 923 height 37
select select "Property"
click at [252, 233] on select "Brand manager looking to sell to or sponsor events and sports teams Event organ…" at bounding box center [713, 251] width 923 height 37
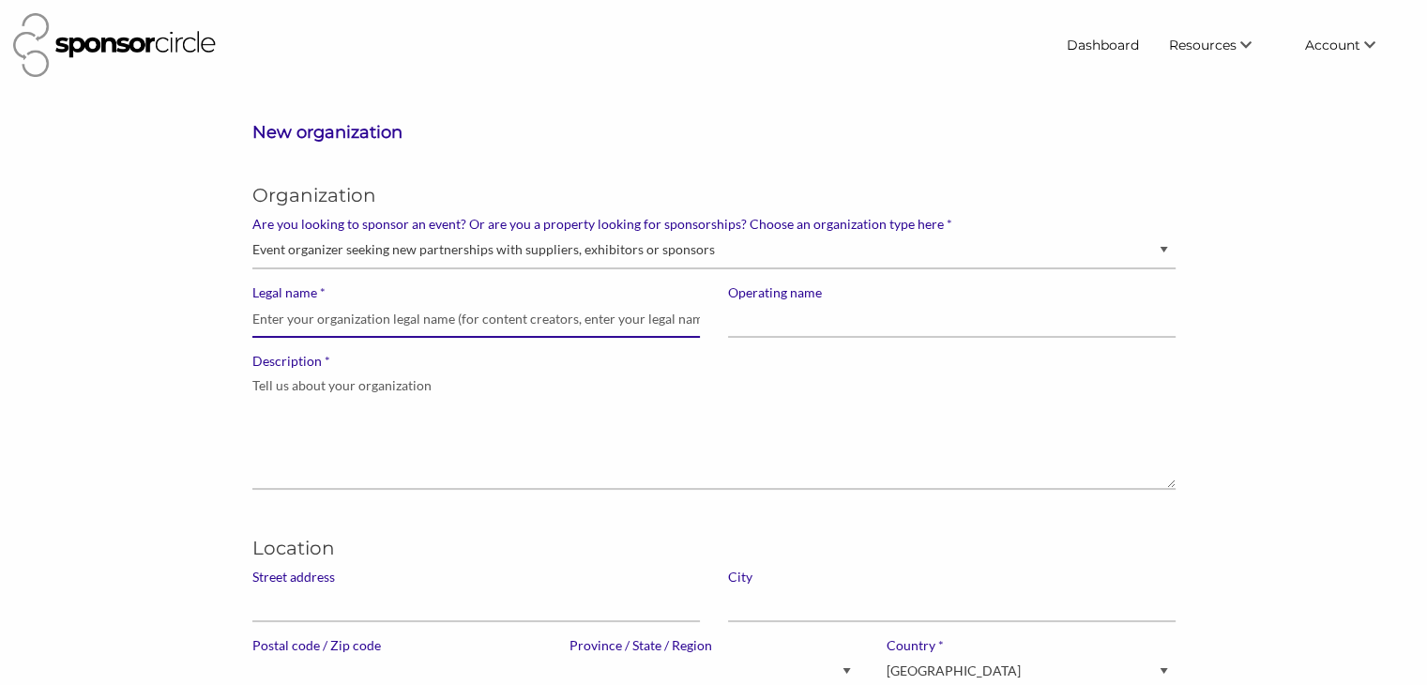
click at [399, 324] on input "* Legal name" at bounding box center [476, 319] width 448 height 37
click at [769, 318] on input "Operating name" at bounding box center [952, 319] width 448 height 37
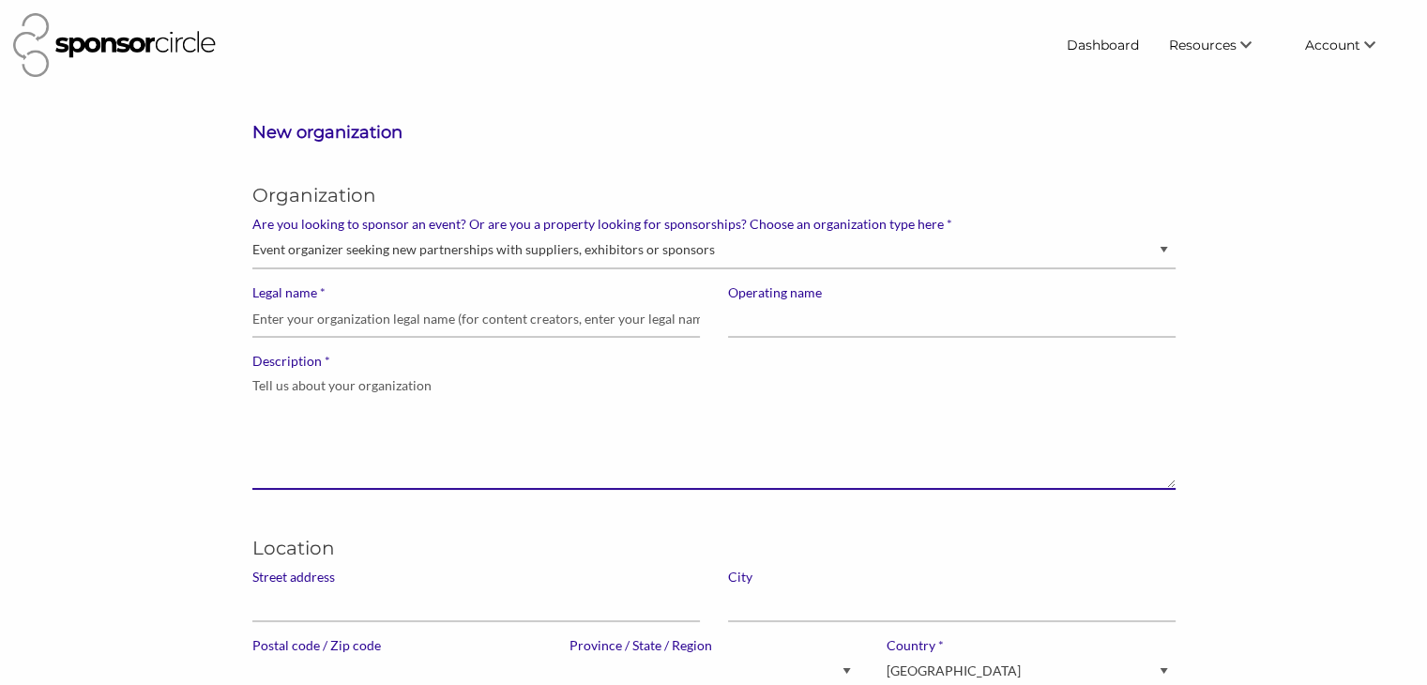
click at [632, 392] on textarea "* Description" at bounding box center [713, 430] width 923 height 120
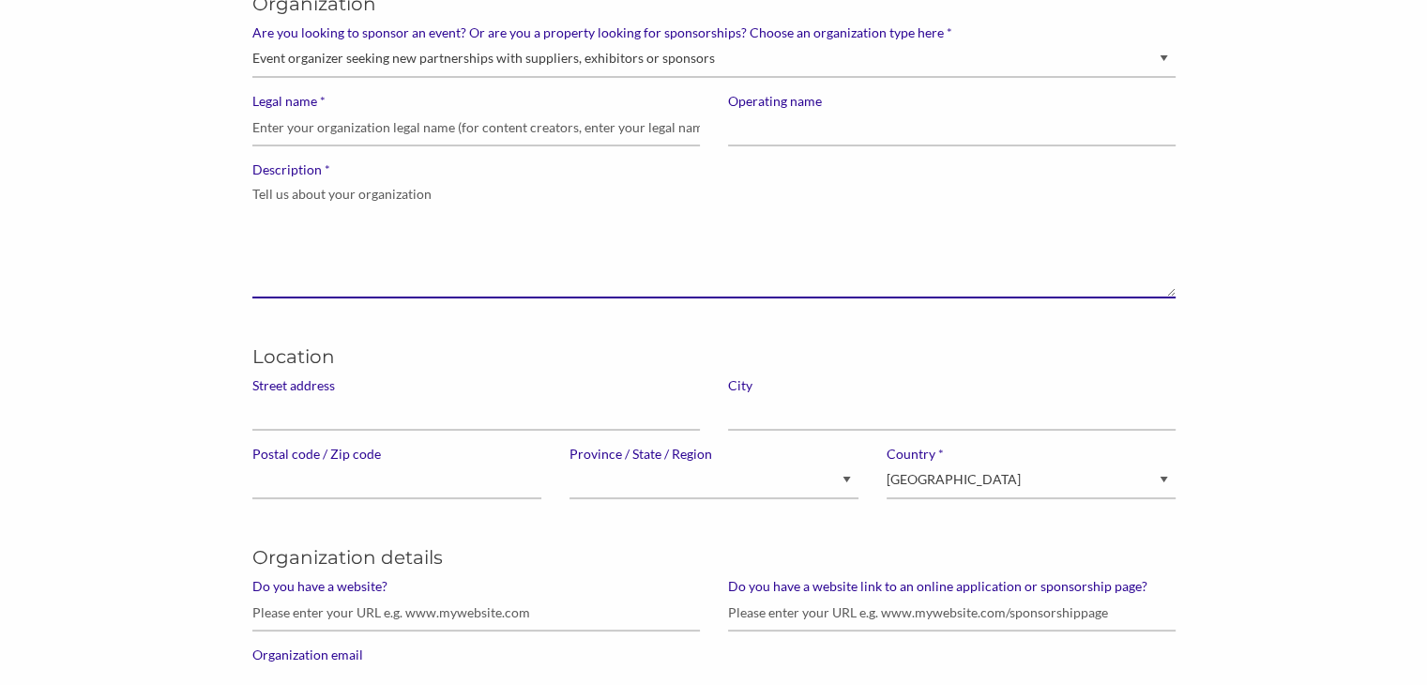
scroll to position [180, 0]
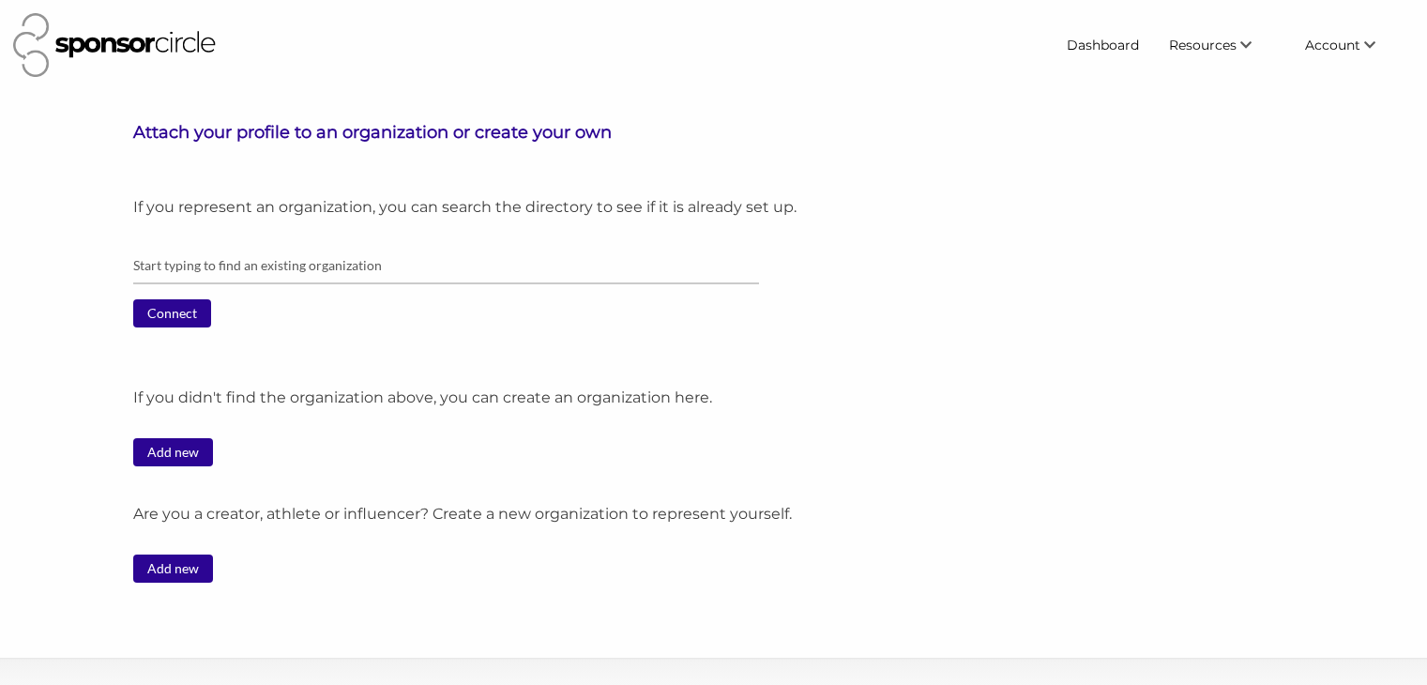
scroll to position [96, 0]
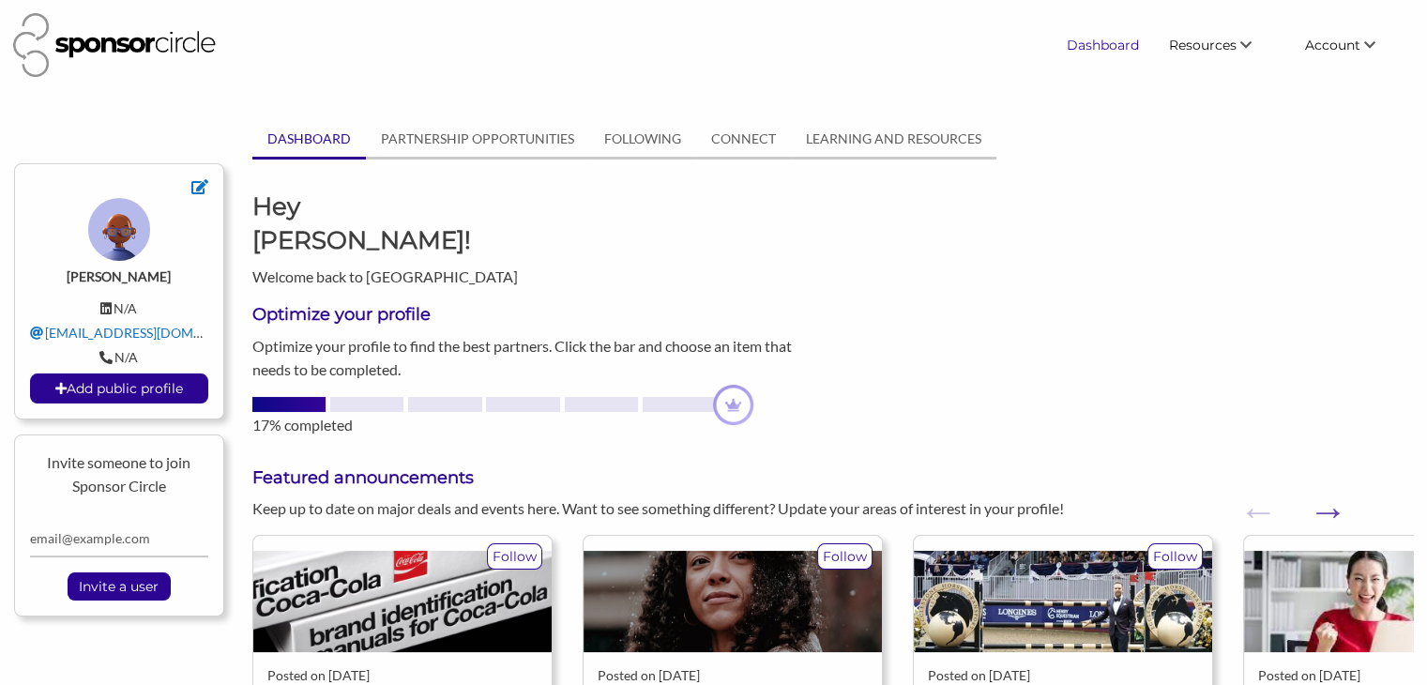
click at [1105, 49] on link "Dashboard" at bounding box center [1103, 45] width 102 height 34
click at [1225, 52] on span "Resources" at bounding box center [1203, 45] width 68 height 17
click at [1222, 77] on link "Find New Partners" at bounding box center [1196, 81] width 186 height 34
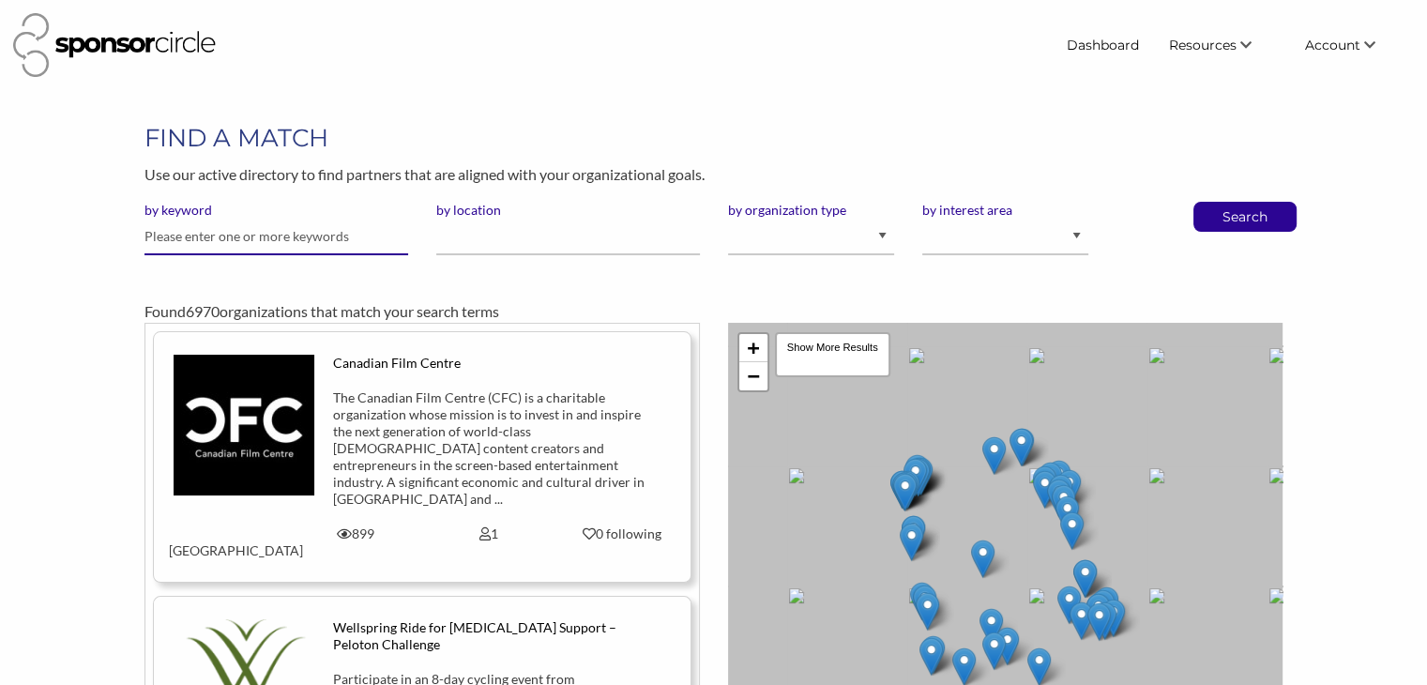
click at [288, 227] on input "text" at bounding box center [276, 237] width 264 height 37
type input "disability"
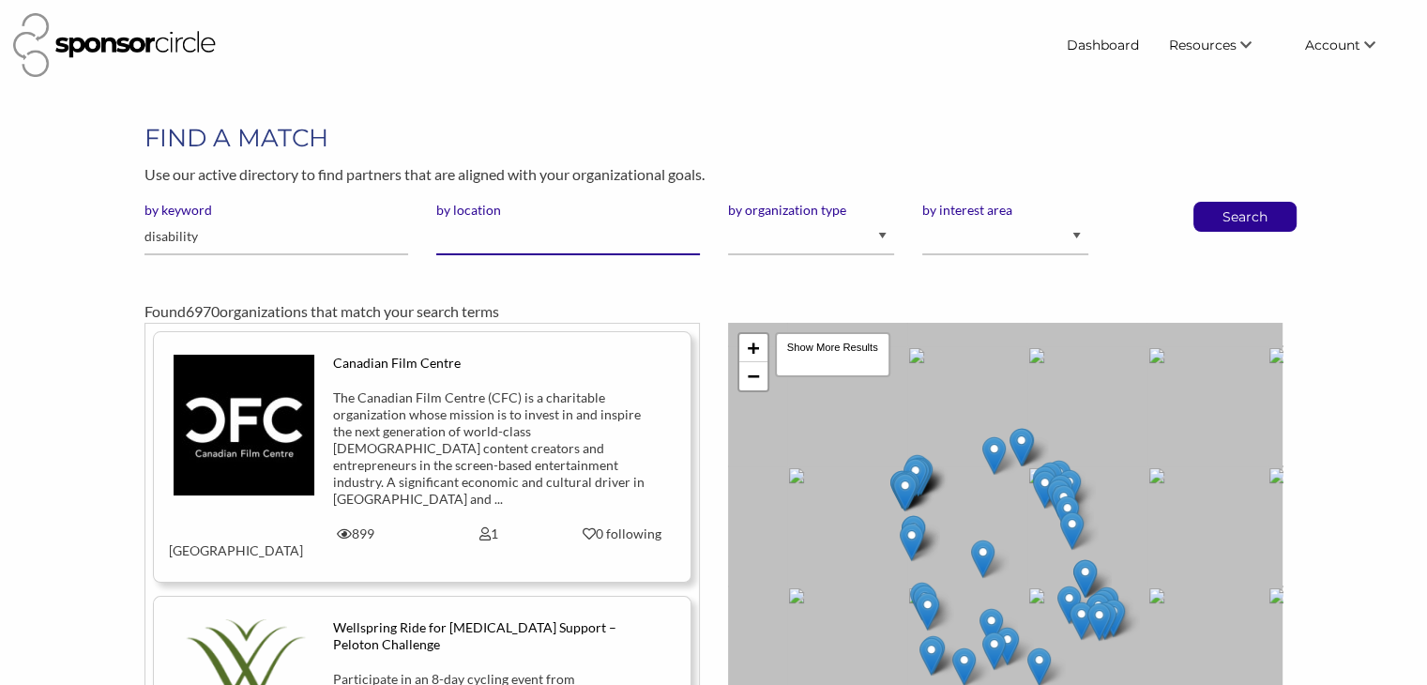
click at [555, 249] on input "by location" at bounding box center [568, 237] width 264 height 37
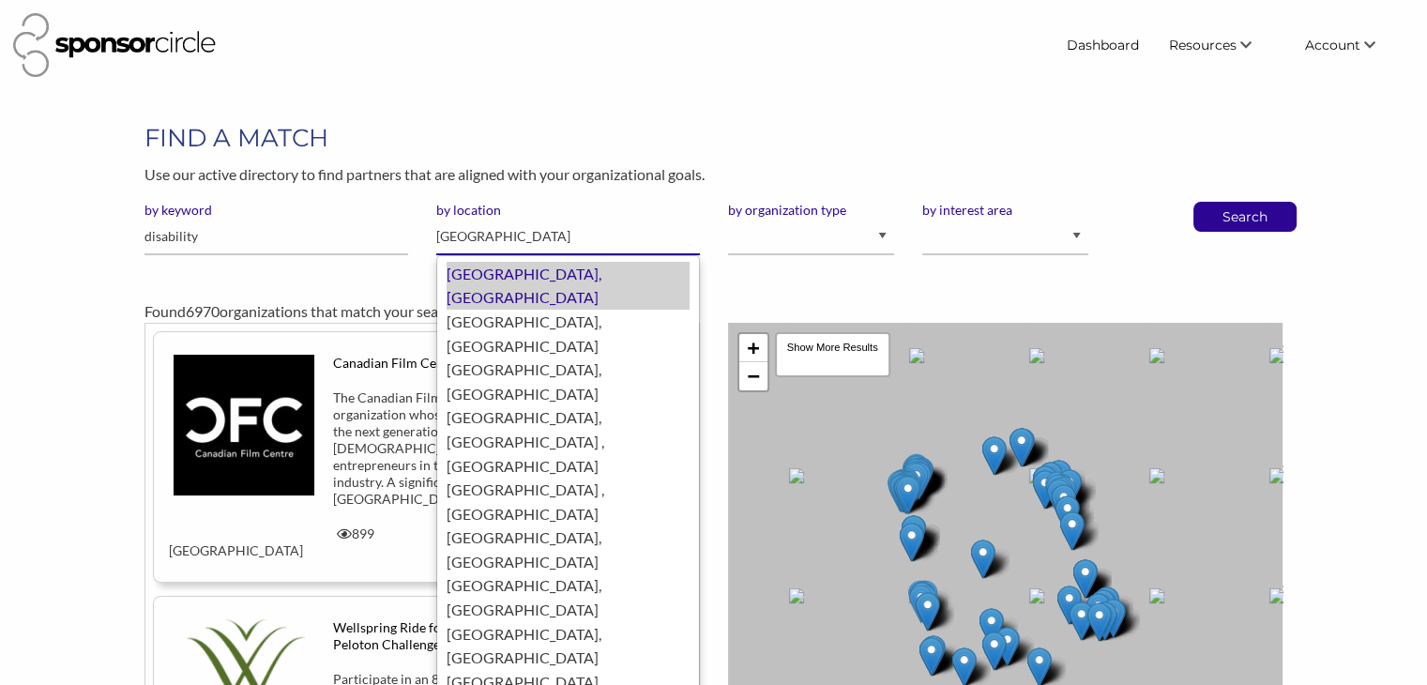
click at [549, 262] on div "[GEOGRAPHIC_DATA], [GEOGRAPHIC_DATA]" at bounding box center [568, 286] width 243 height 48
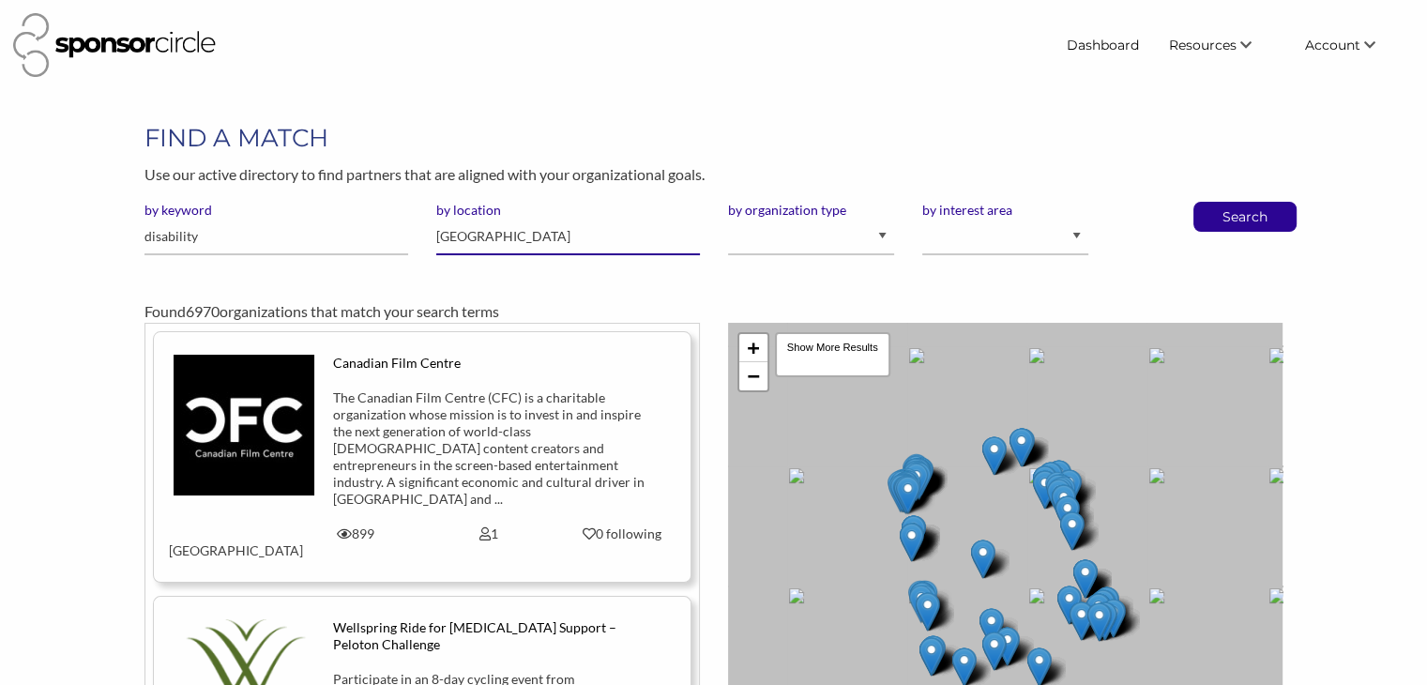
type input "[GEOGRAPHIC_DATA]"
click at [996, 226] on select "Animal Welfare Arts and Culture Business and Entrepreneurship Community Diversi…" at bounding box center [1005, 237] width 166 height 37
select select "14"
click at [922, 219] on select "Animal Welfare Arts and Culture Business and Entrepreneurship Community Diversi…" at bounding box center [1005, 237] width 166 height 37
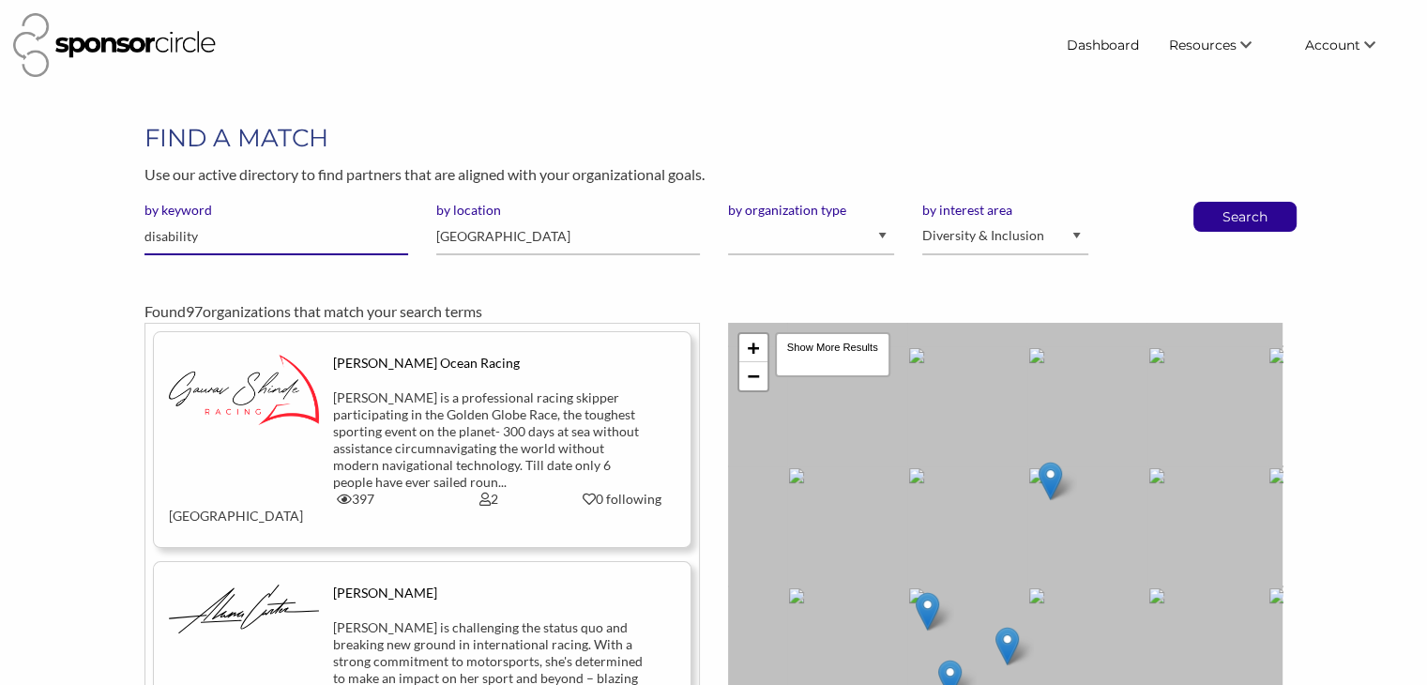
drag, startPoint x: 330, startPoint y: 236, endPoint x: 117, endPoint y: 222, distance: 213.4
click at [117, 222] on div "FIND A MATCH Use our active directory to find partners that are aligned with yo…" at bounding box center [713, 477] width 1427 height 712
click at [841, 248] on select "I am an event organizer seeking new partnerships with suppliers, exhibitors or …" at bounding box center [811, 237] width 166 height 37
select select "Property"
click at [728, 219] on select "I am an event organizer seeking new partnerships with suppliers, exhibitors or …" at bounding box center [811, 237] width 166 height 37
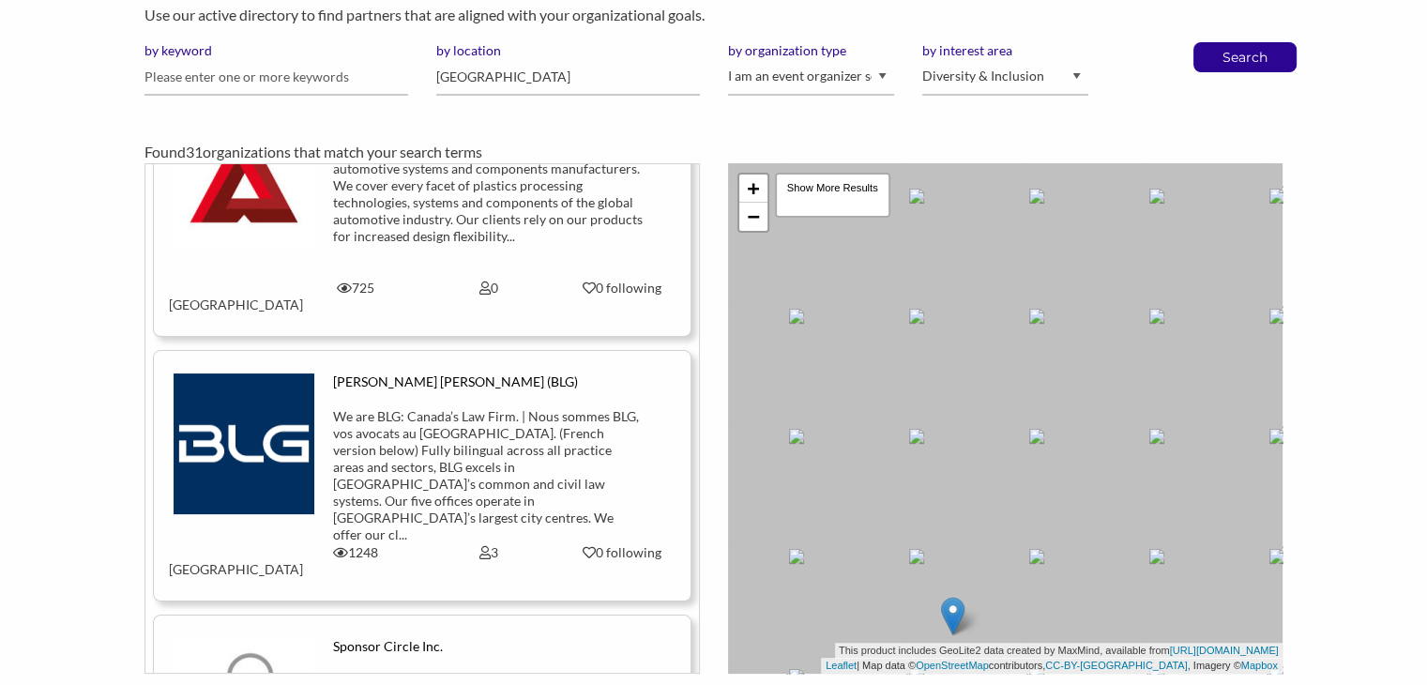
scroll to position [1384, 0]
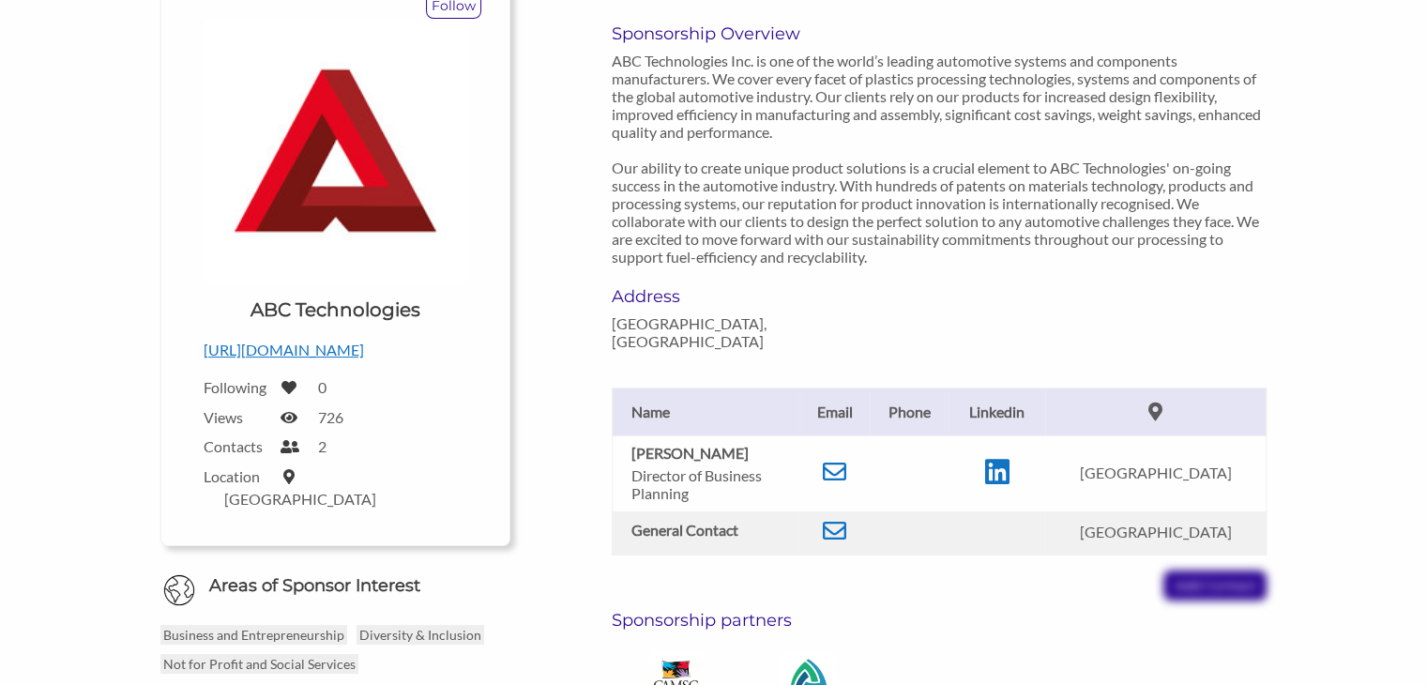
scroll to position [248, 0]
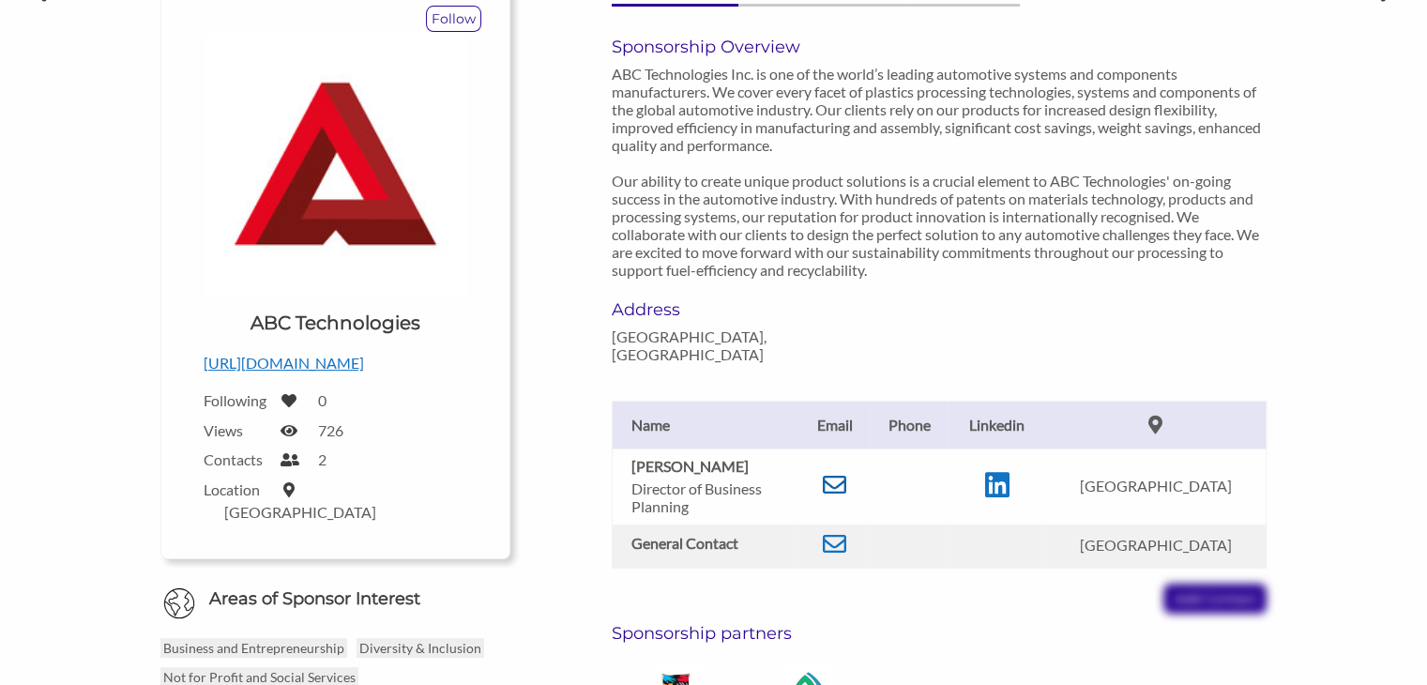
click at [845, 473] on icon at bounding box center [834, 484] width 23 height 23
click at [842, 474] on icon at bounding box center [834, 484] width 23 height 23
drag, startPoint x: 759, startPoint y: 451, endPoint x: 619, endPoint y: 450, distance: 139.8
click at [619, 450] on td "[PERSON_NAME] Director of Business Planning" at bounding box center [706, 486] width 188 height 76
copy b "[PERSON_NAME]"
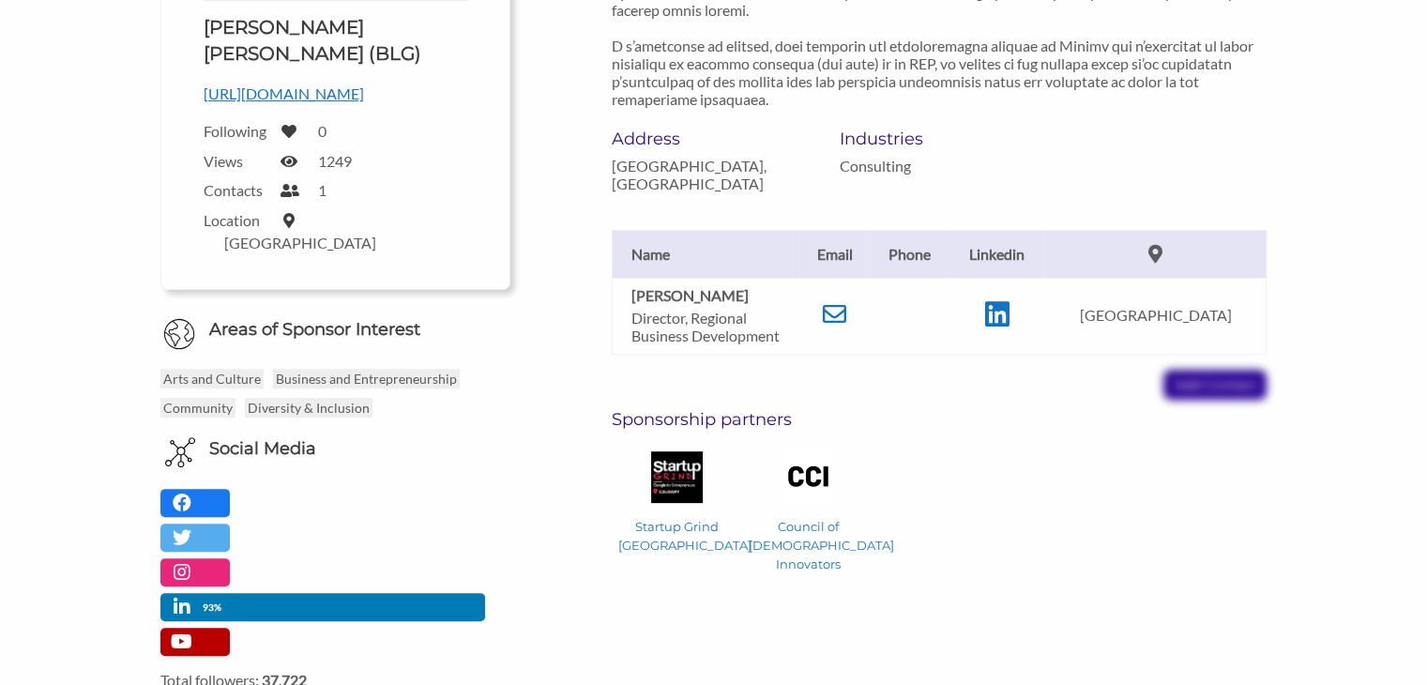
scroll to position [542, 0]
click at [844, 307] on icon at bounding box center [834, 314] width 23 height 23
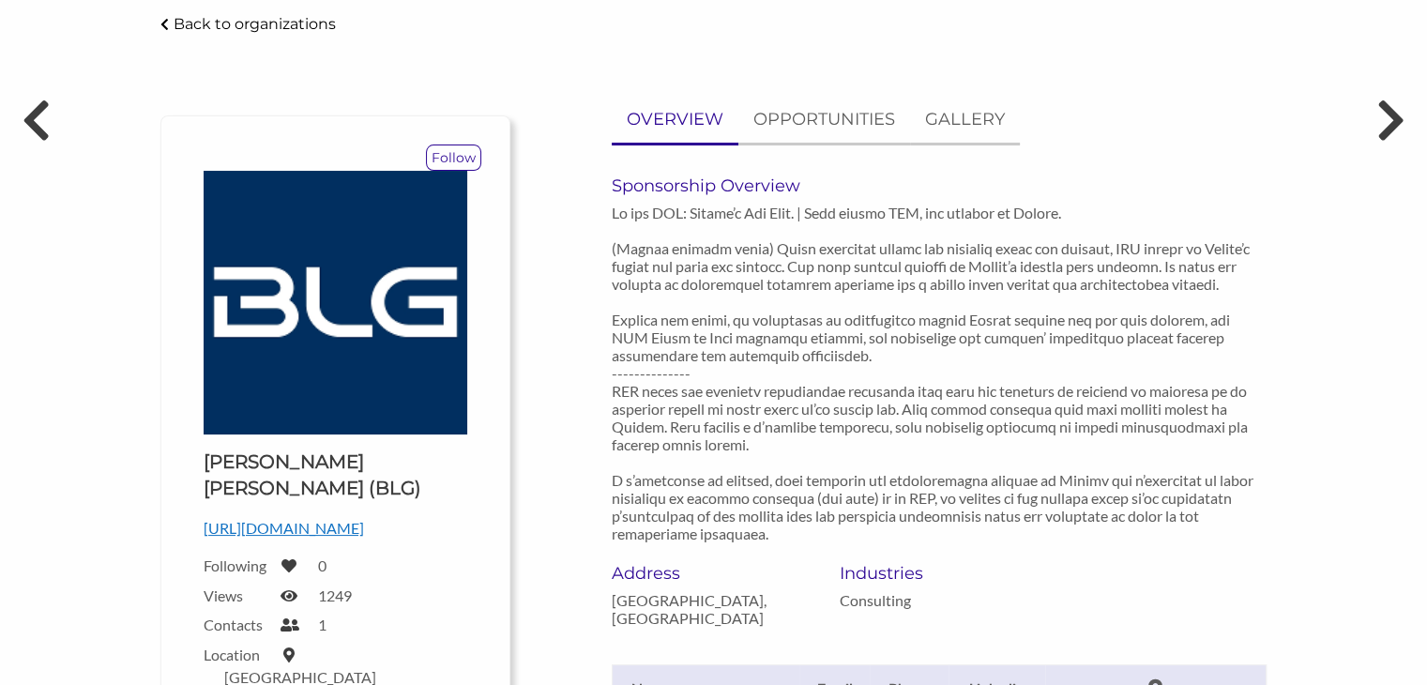
scroll to position [254, 0]
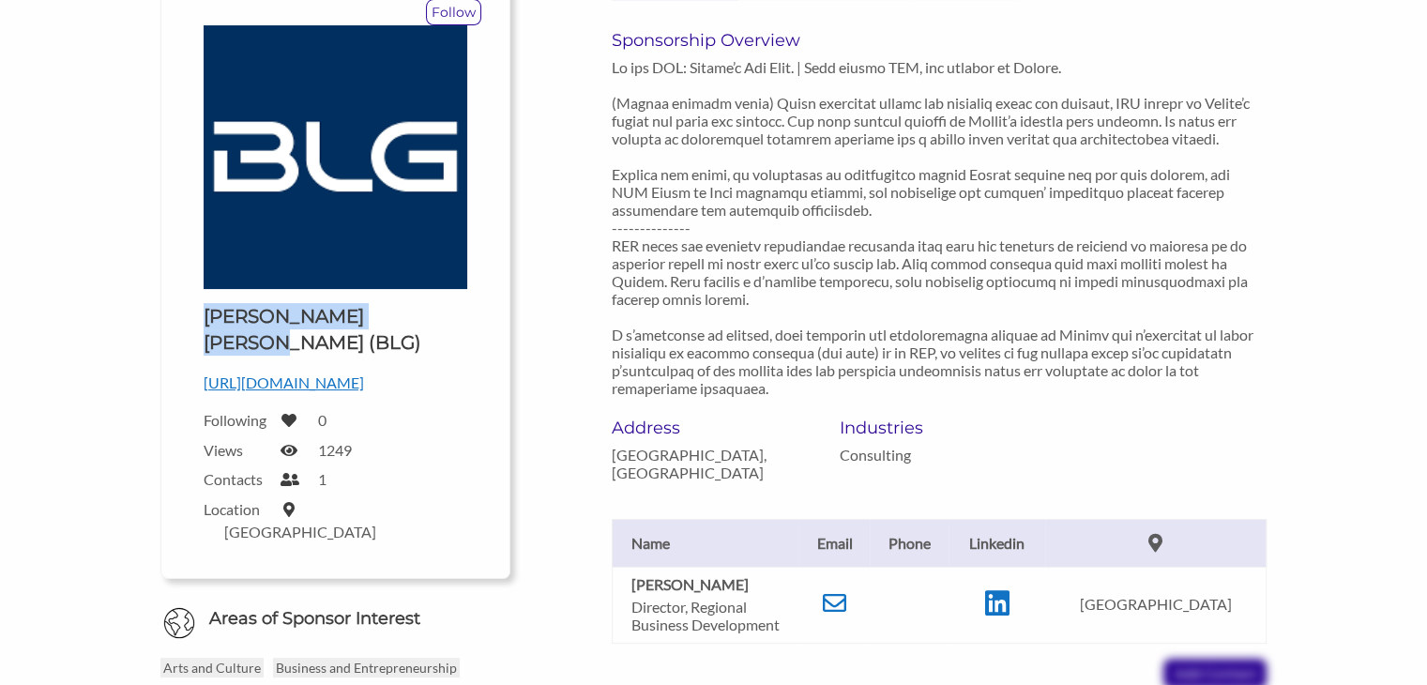
drag, startPoint x: 440, startPoint y: 309, endPoint x: 202, endPoint y: 312, distance: 238.4
click at [202, 312] on div "Upload a logo for your organization Choose [PERSON_NAME] [PERSON_NAME] (BLG) [U…" at bounding box center [336, 287] width 292 height 524
copy h1 "[PERSON_NAME] [PERSON_NAME]"
